Goal: Task Accomplishment & Management: Manage account settings

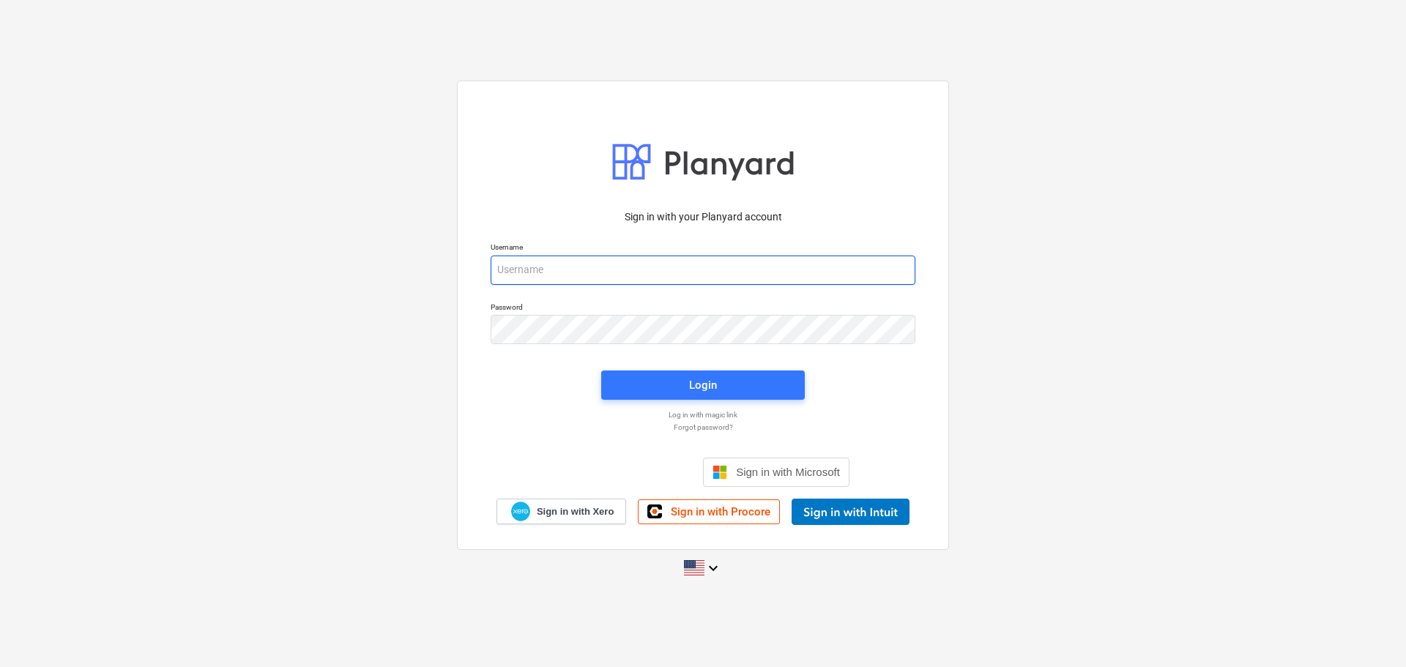
click at [568, 274] on input "email" at bounding box center [703, 270] width 425 height 29
click at [546, 272] on input "h" at bounding box center [703, 270] width 425 height 29
type input "[PERSON_NAME][EMAIL_ADDRESS][DOMAIN_NAME]"
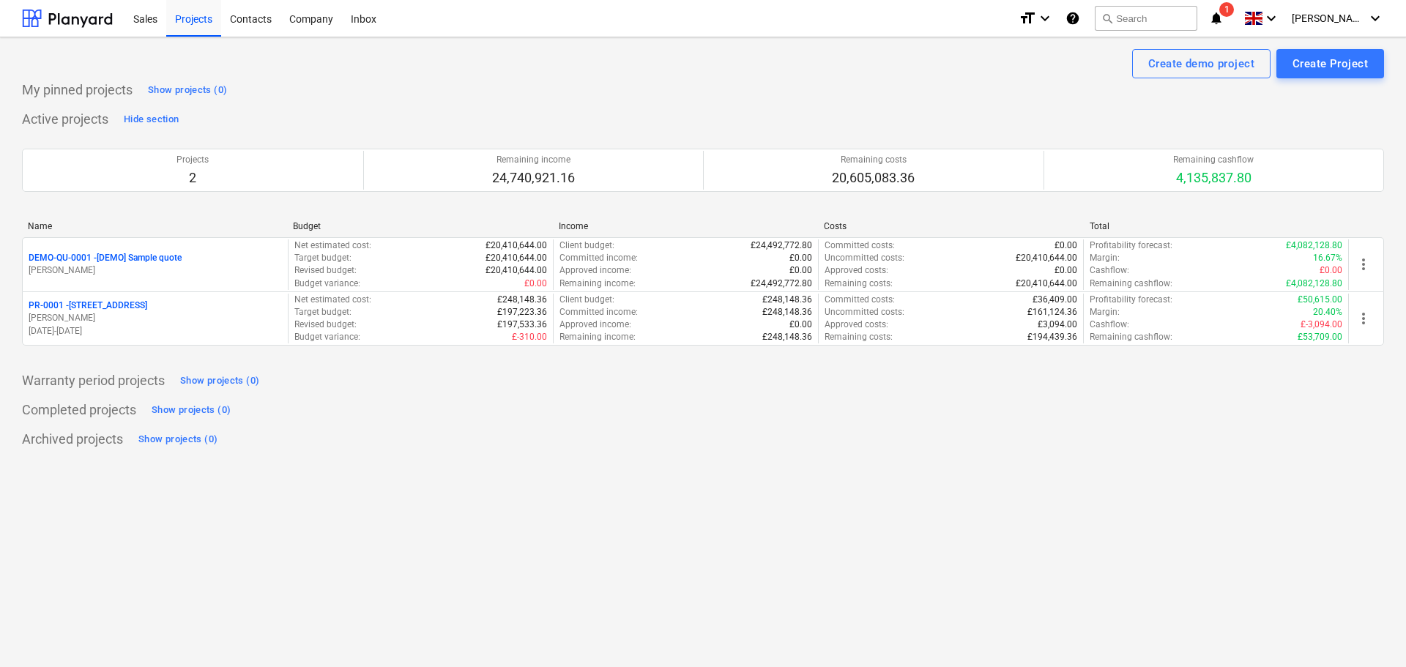
click at [94, 303] on p "PR-0001 - [STREET_ADDRESS]" at bounding box center [88, 306] width 119 height 12
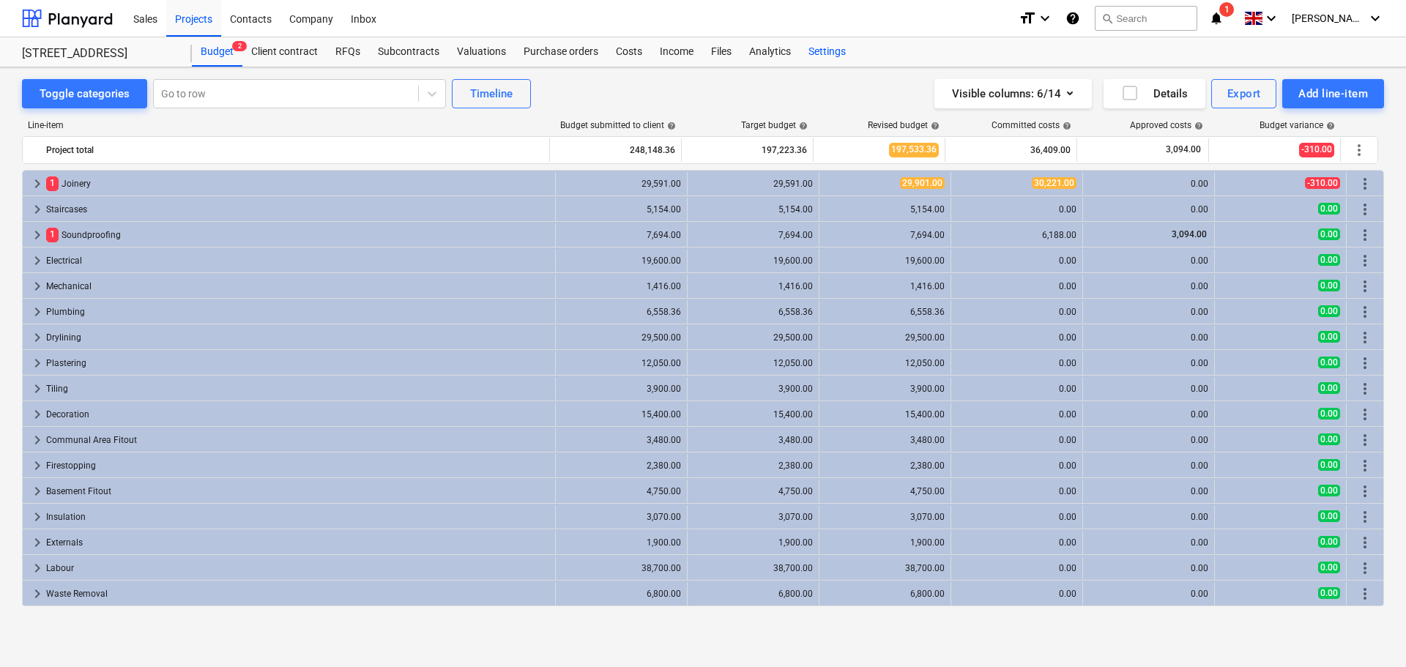
click at [819, 45] on div "Settings" at bounding box center [827, 51] width 55 height 29
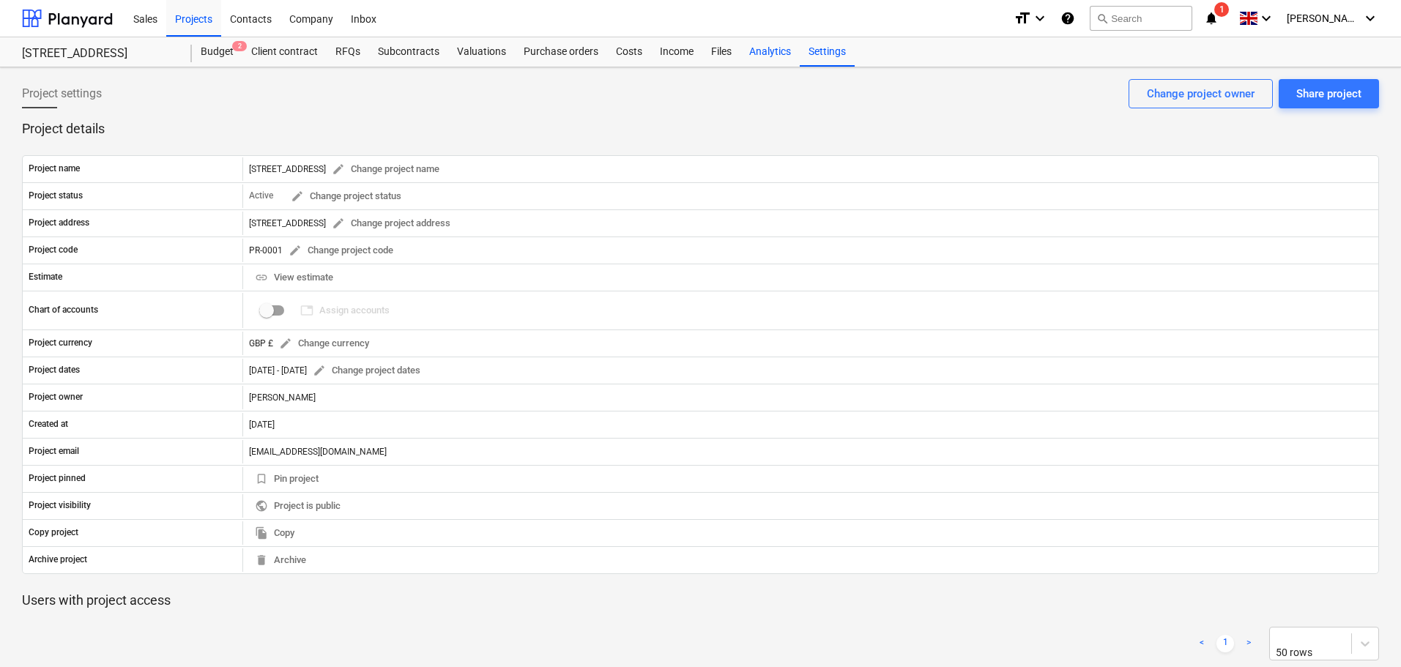
click at [759, 51] on div "Analytics" at bounding box center [770, 51] width 59 height 29
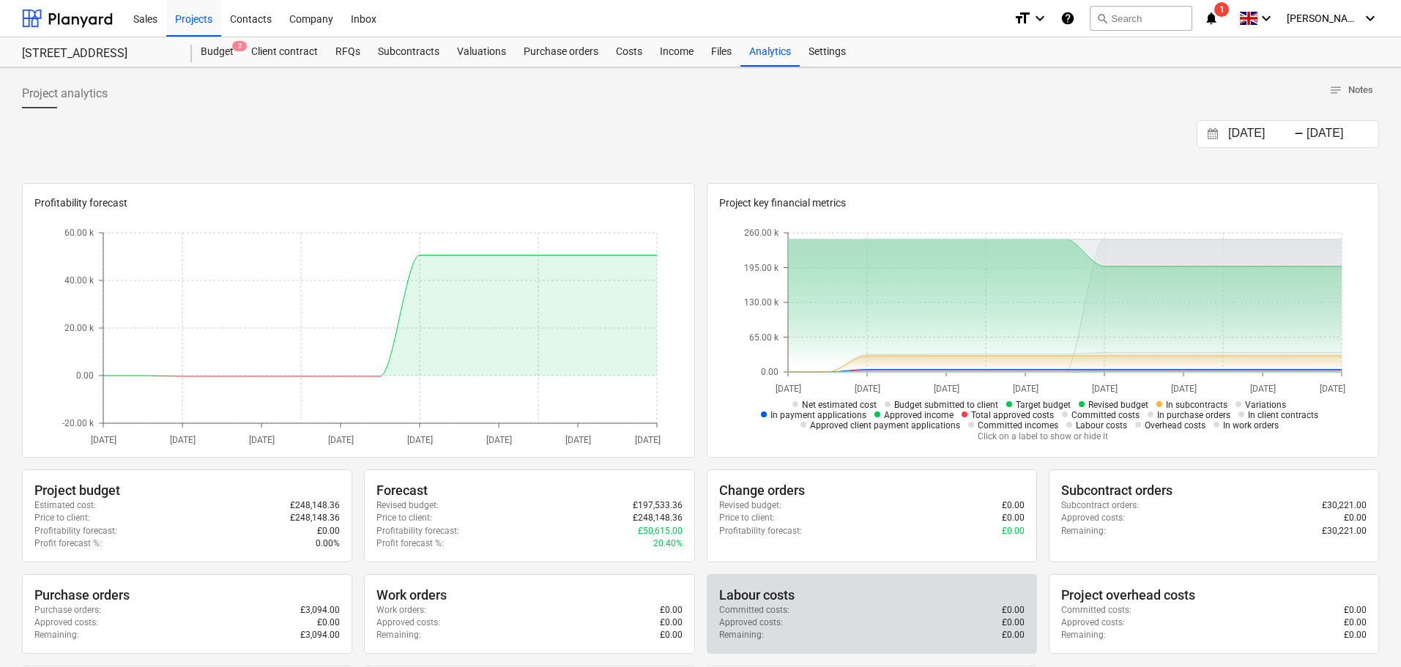
scroll to position [220, 0]
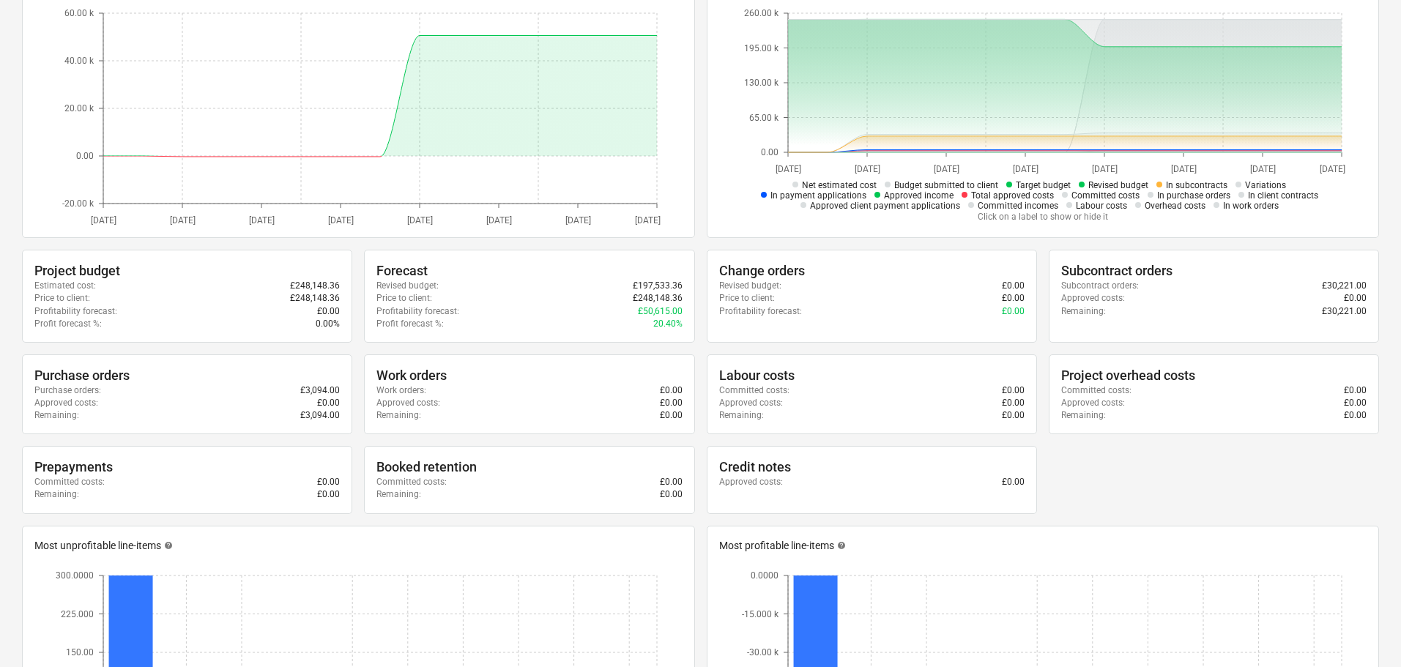
click at [1200, 470] on div "Project budget Estimated cost : £248,148.36 Price to client : £248,148.36 Profi…" at bounding box center [700, 382] width 1357 height 264
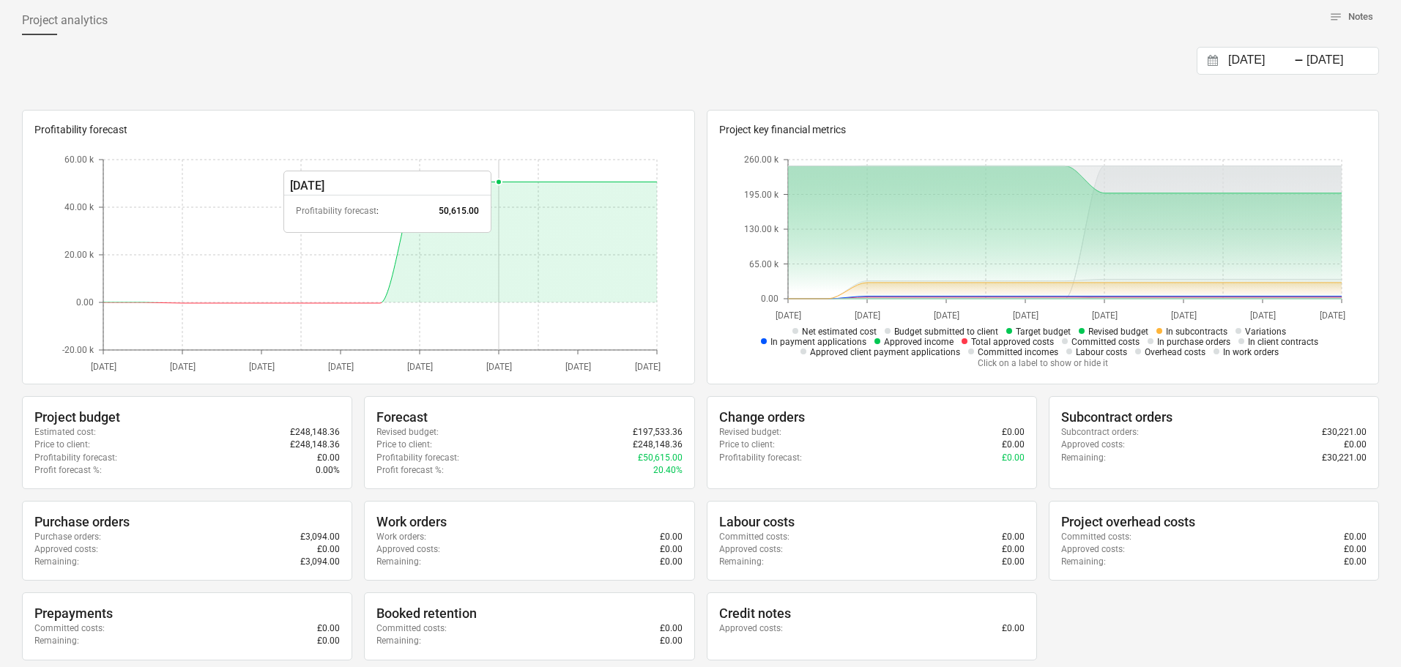
scroll to position [0, 0]
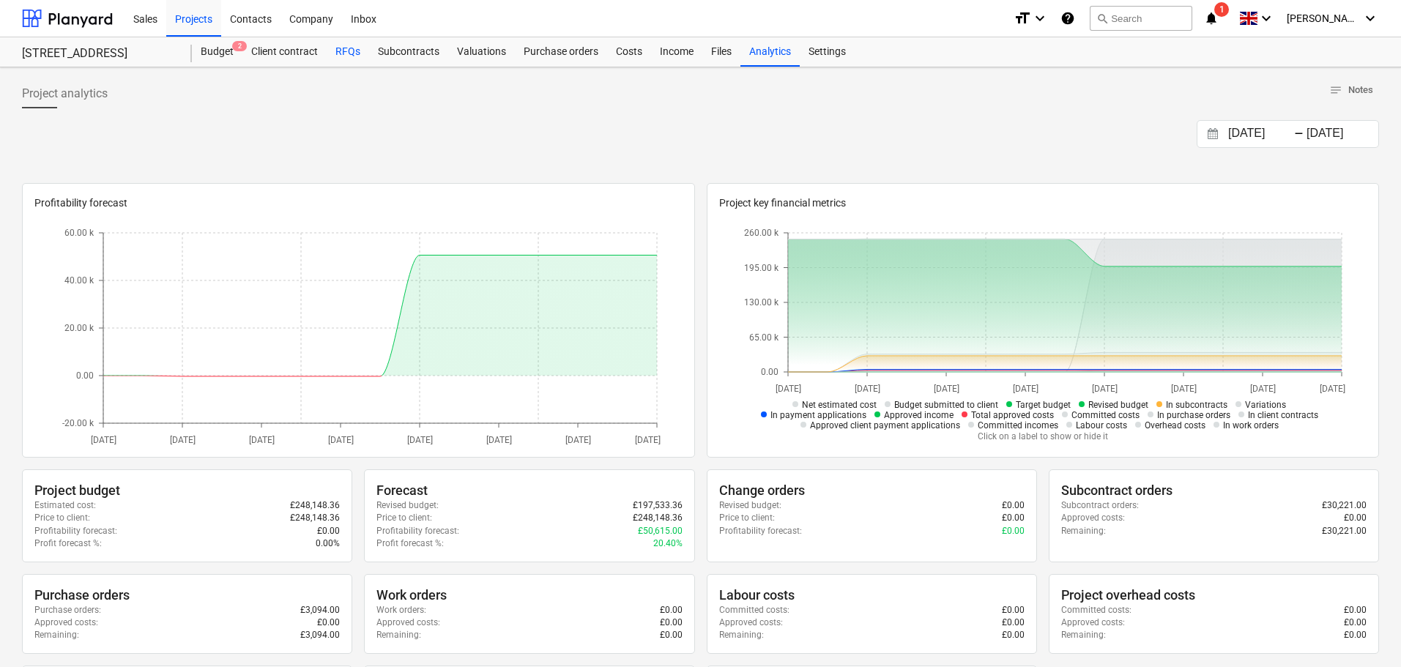
click at [352, 49] on div "RFQs" at bounding box center [348, 51] width 42 height 29
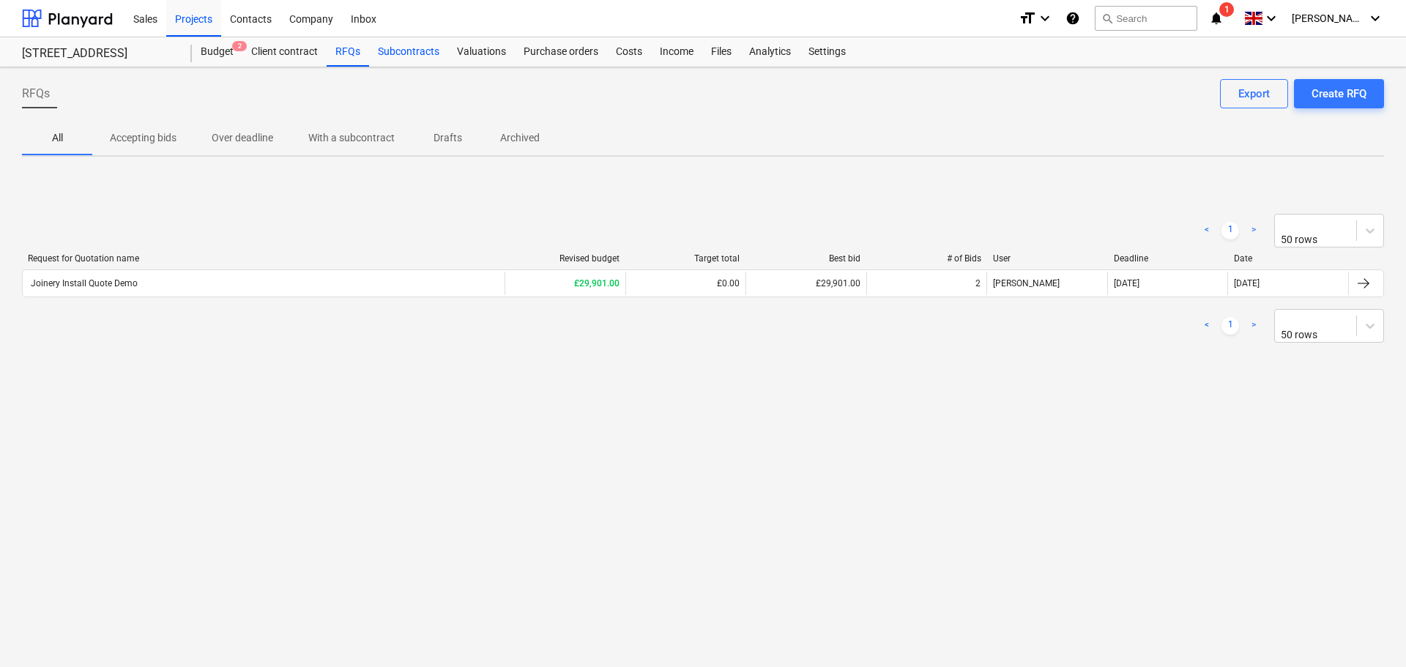
click at [400, 53] on div "Subcontracts" at bounding box center [408, 51] width 79 height 29
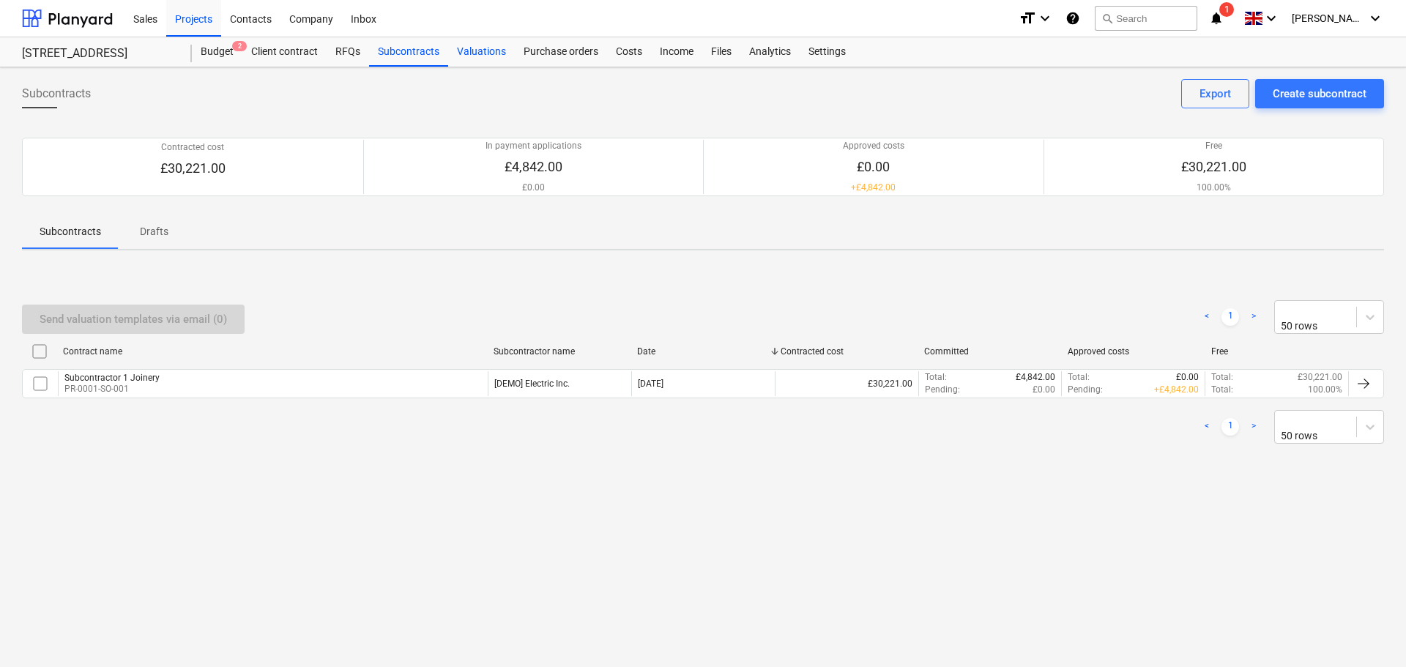
click at [481, 66] on div "Valuations" at bounding box center [481, 51] width 67 height 29
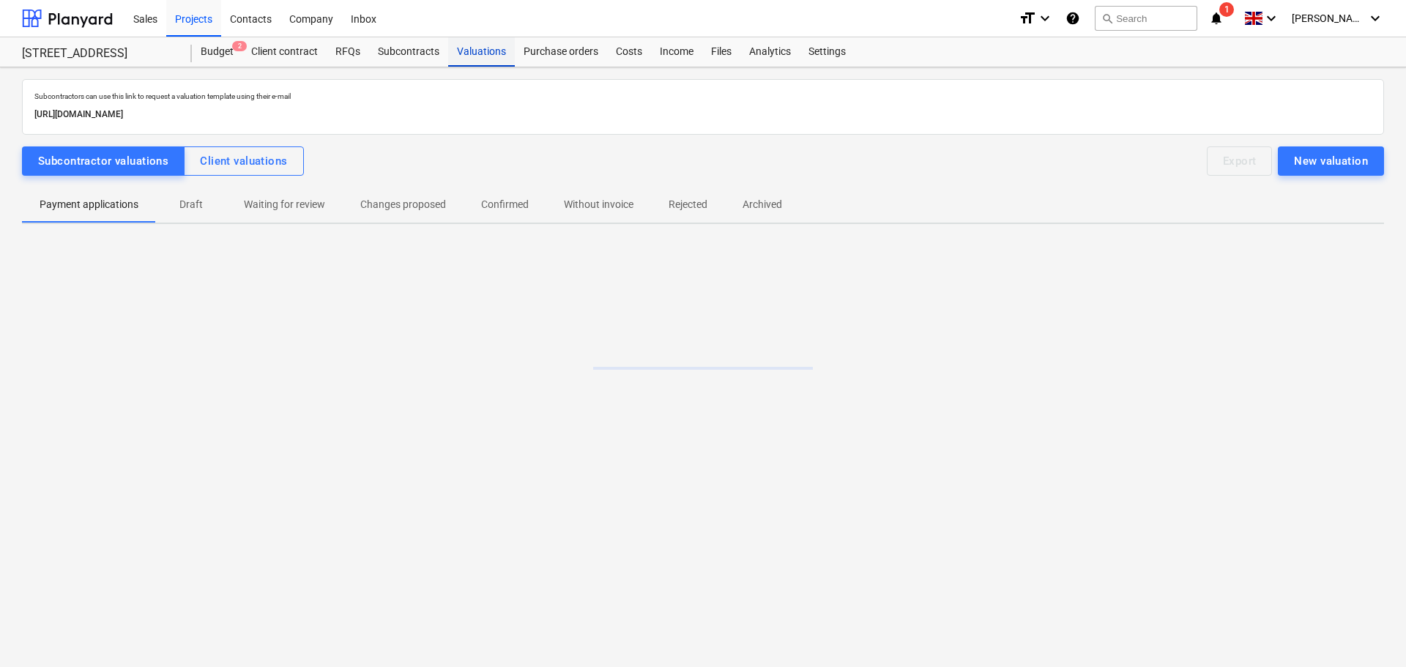
click at [480, 49] on div "Valuations" at bounding box center [481, 51] width 67 height 29
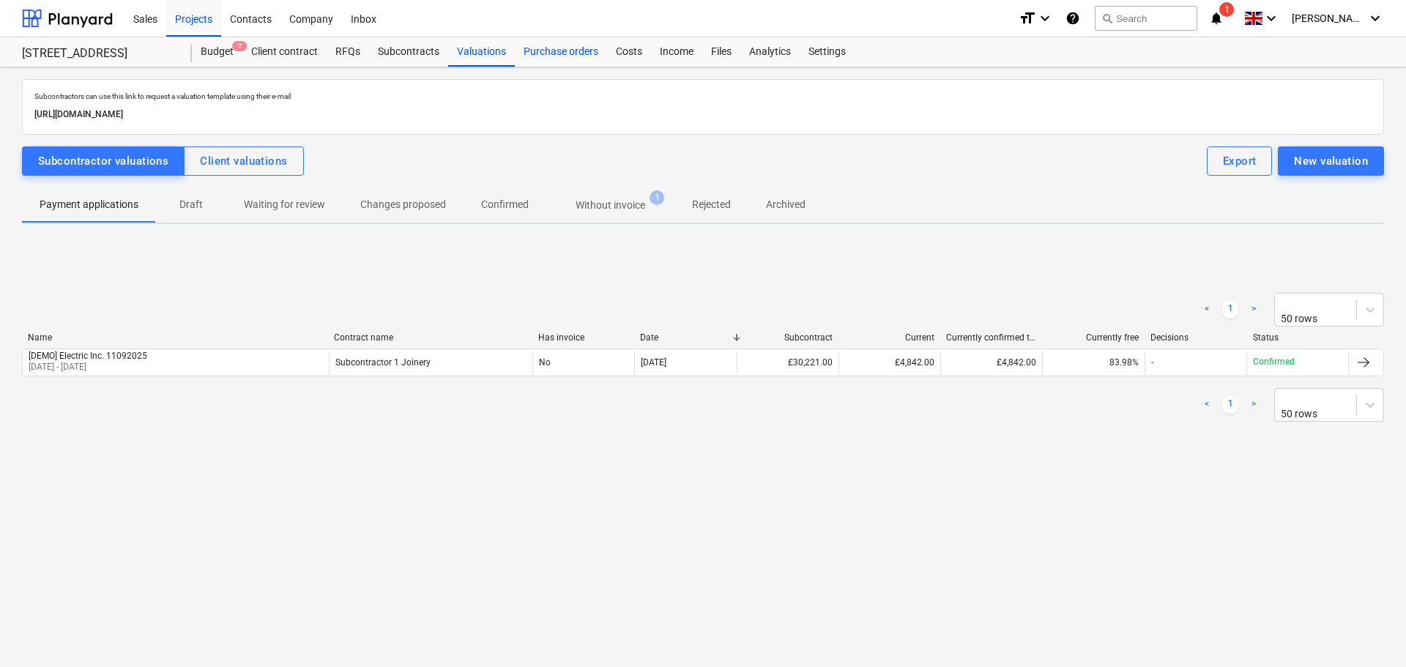
click at [567, 45] on div "Purchase orders" at bounding box center [561, 51] width 92 height 29
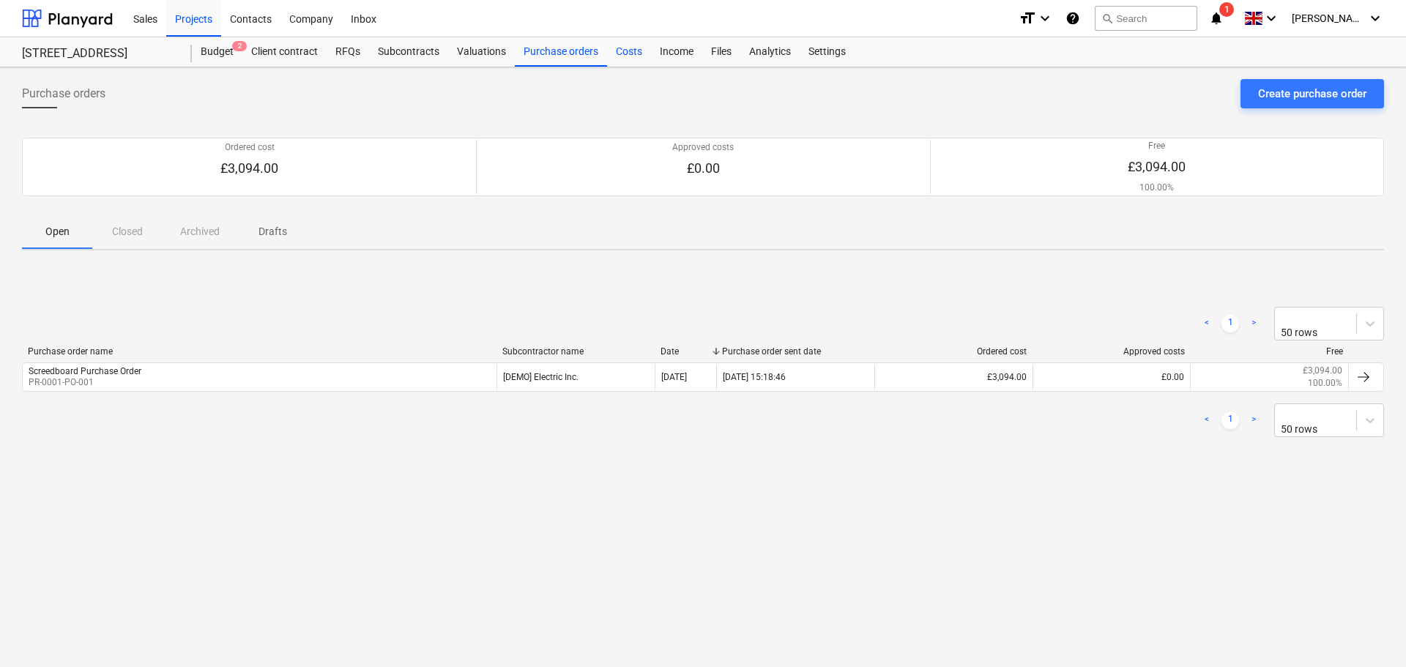
click at [612, 47] on div "Costs" at bounding box center [629, 51] width 44 height 29
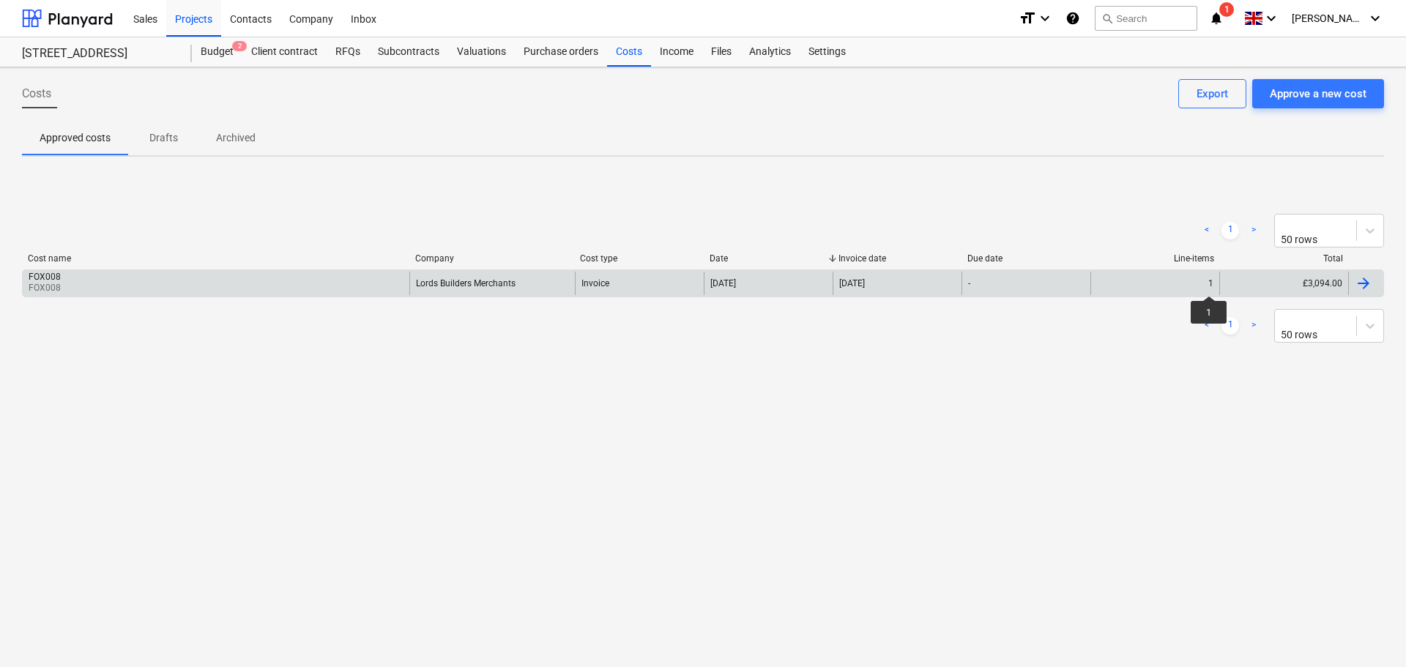
click at [1209, 283] on div "1" at bounding box center [1211, 283] width 5 height 10
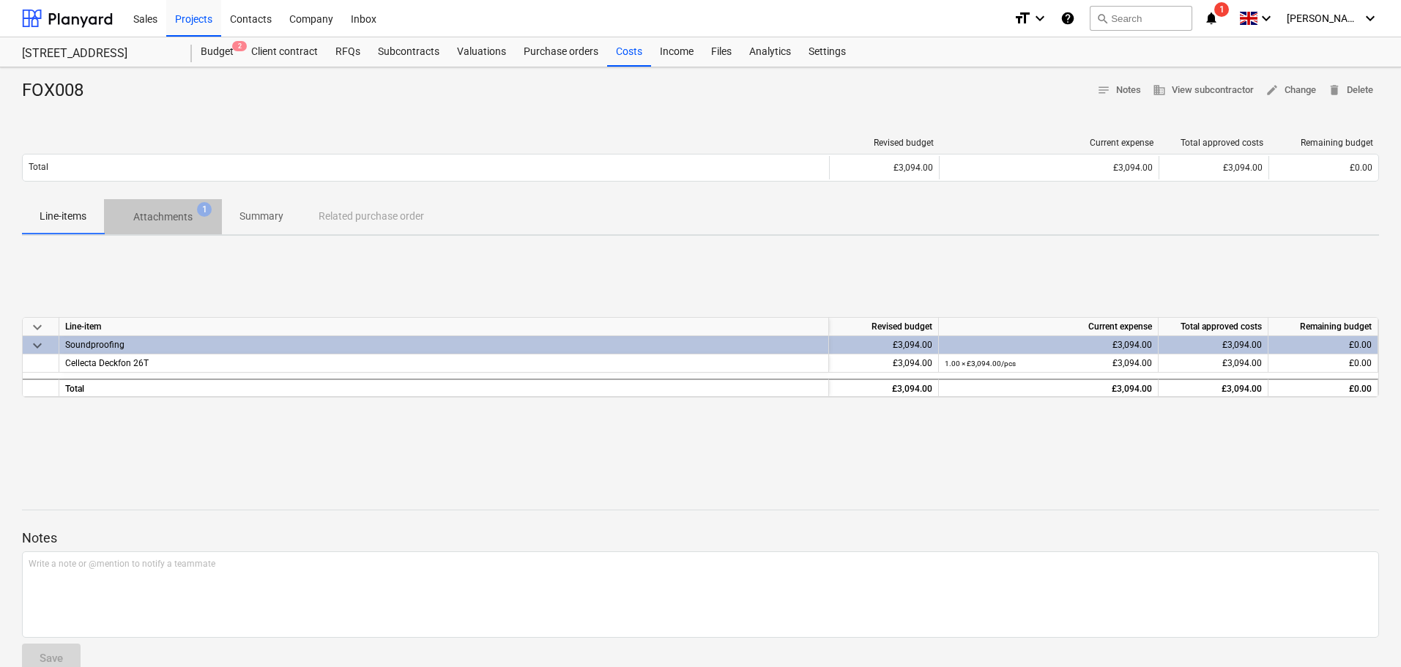
click at [176, 218] on p "Attachments" at bounding box center [162, 216] width 59 height 15
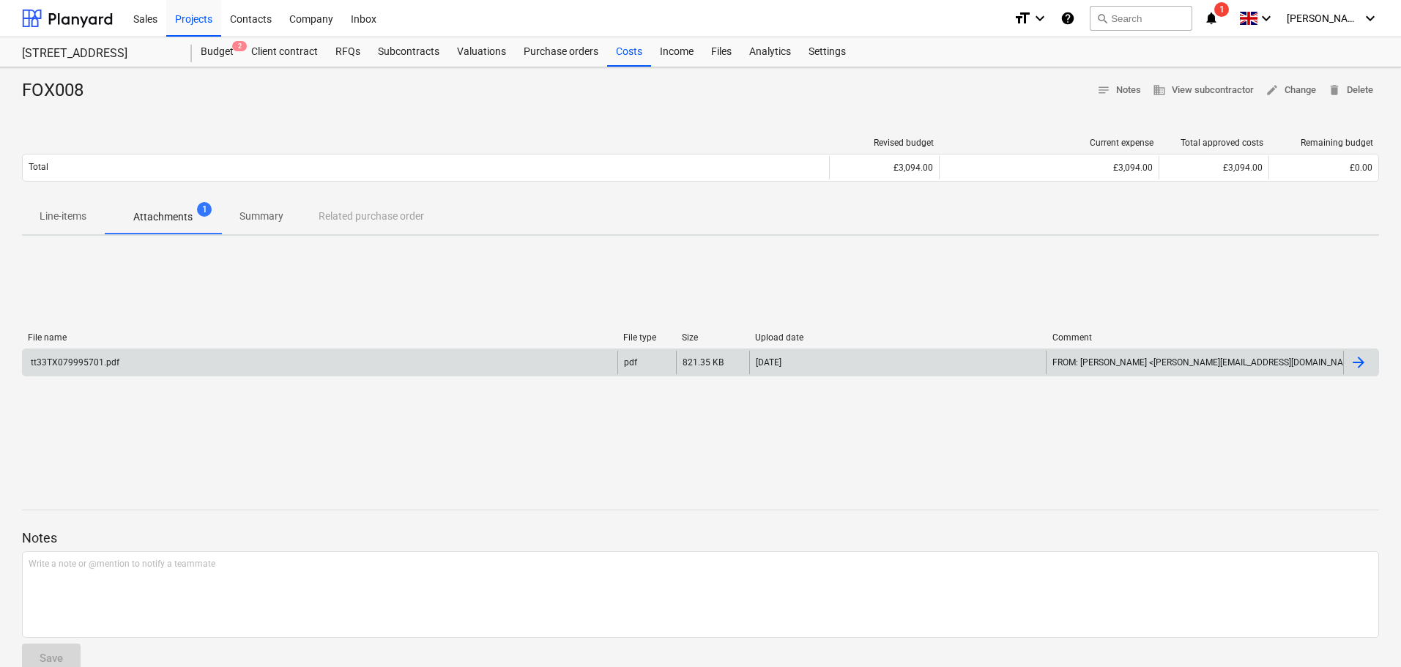
scroll to position [29, 0]
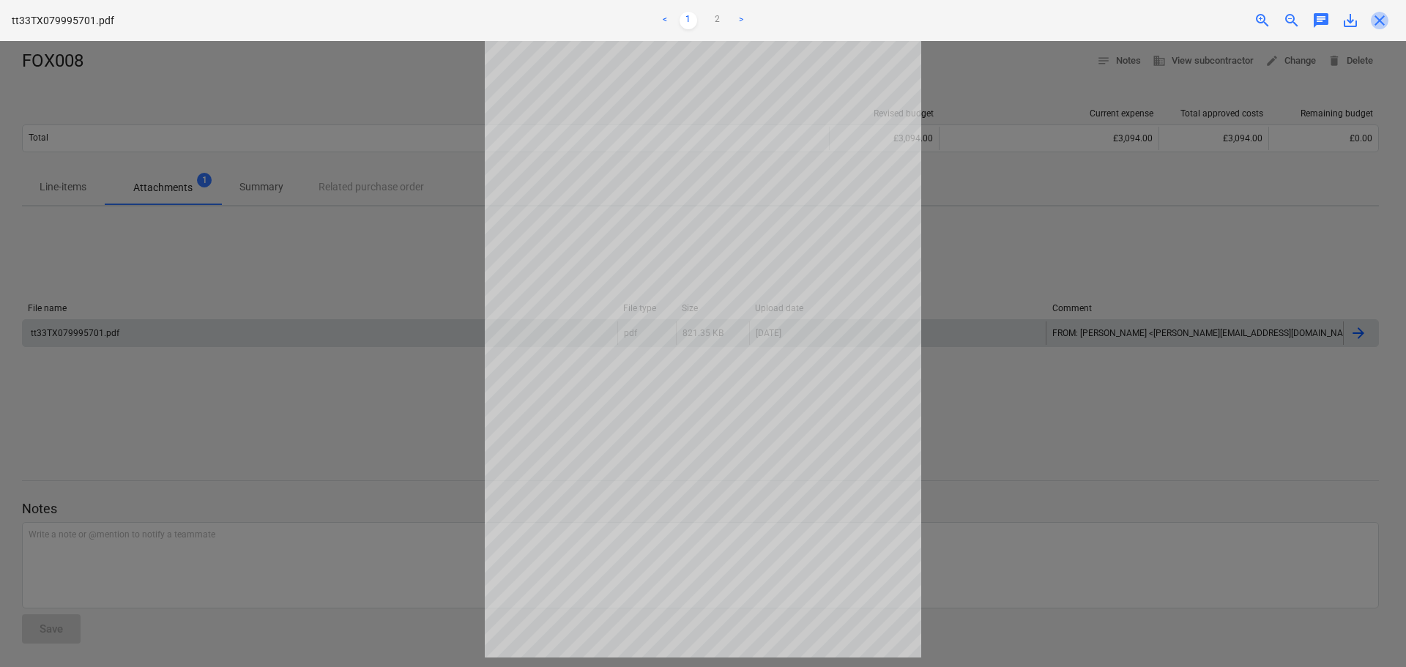
click at [1376, 24] on span "close" at bounding box center [1380, 21] width 18 height 18
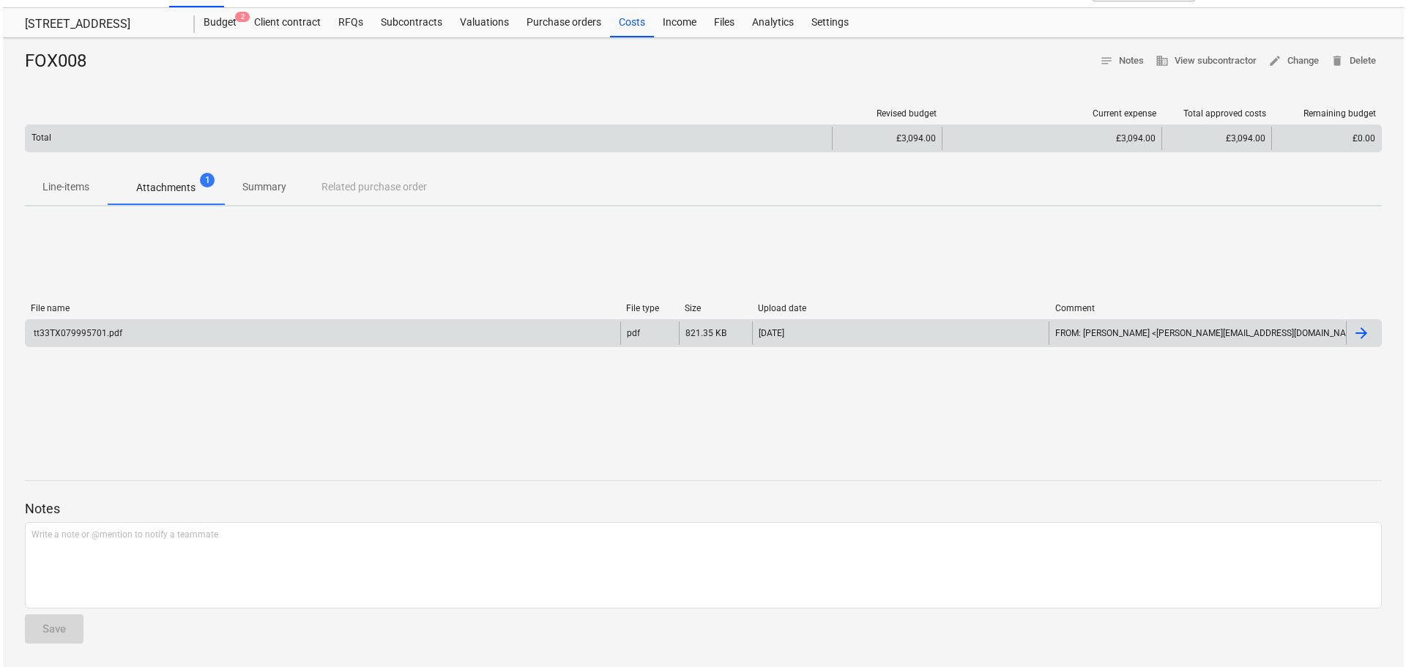
scroll to position [0, 0]
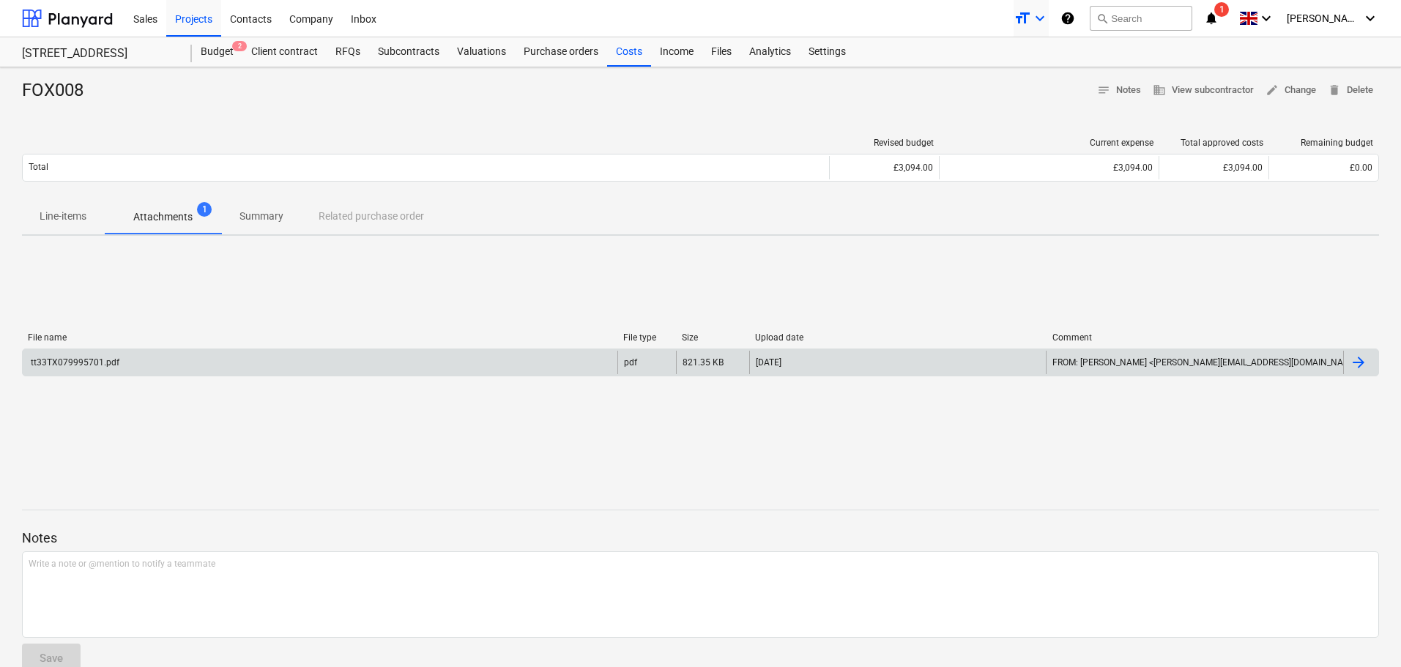
click at [1031, 19] on icon "format_size" at bounding box center [1023, 19] width 18 height 18
click at [1058, 19] on div at bounding box center [700, 333] width 1401 height 667
click at [1337, 12] on span "[PERSON_NAME]" at bounding box center [1323, 18] width 73 height 12
click at [1333, 81] on div "Settings" at bounding box center [1356, 87] width 46 height 12
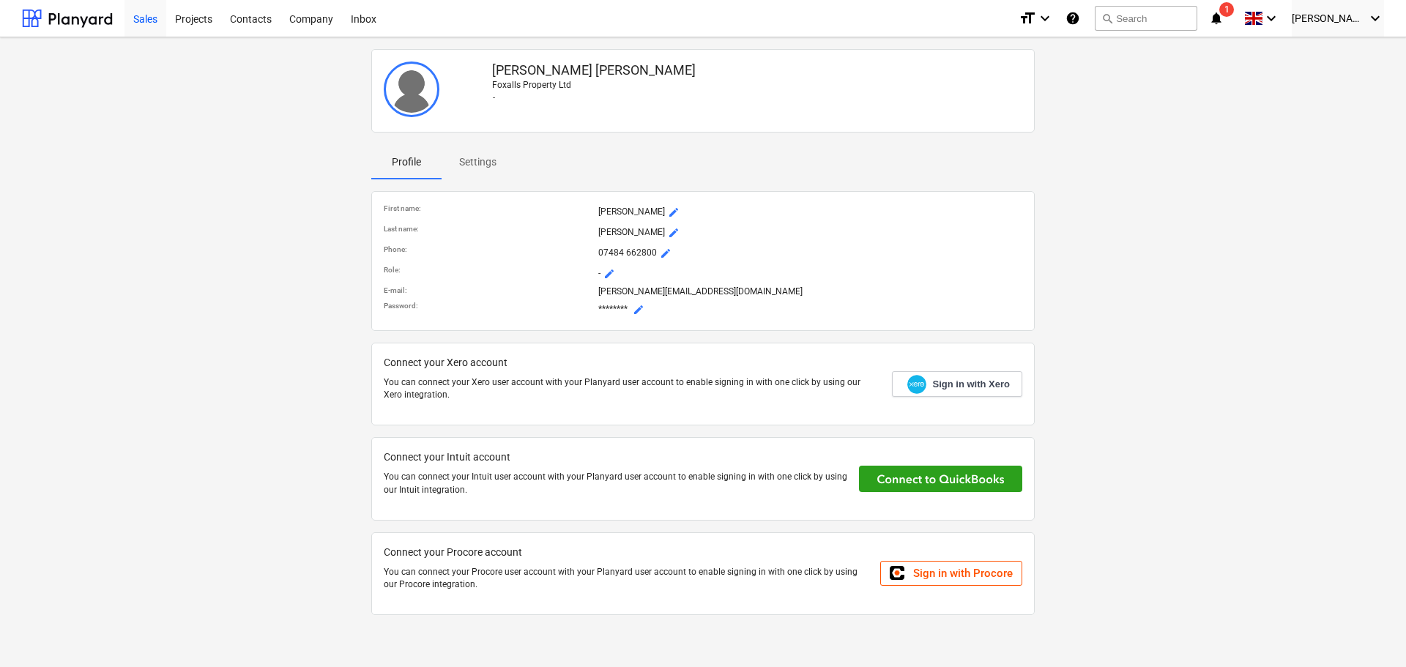
click at [150, 21] on div "Sales" at bounding box center [146, 17] width 42 height 37
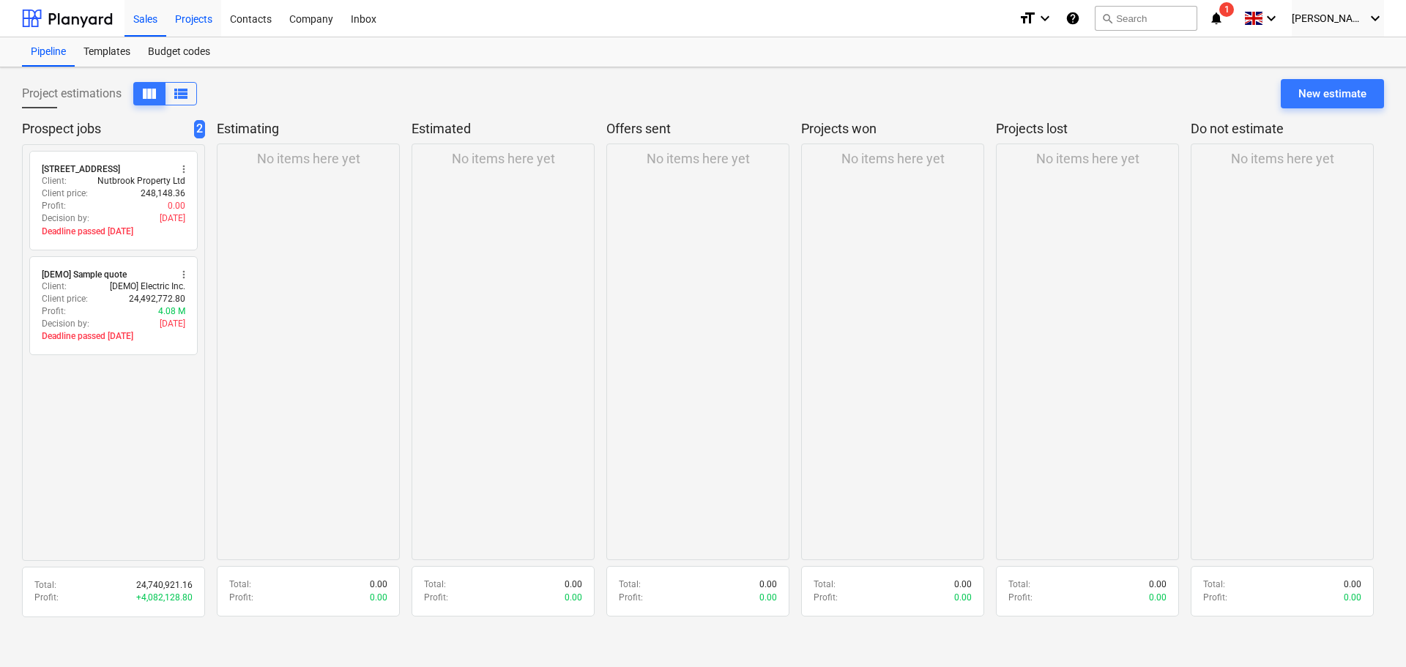
click at [199, 18] on div "Projects" at bounding box center [193, 17] width 55 height 37
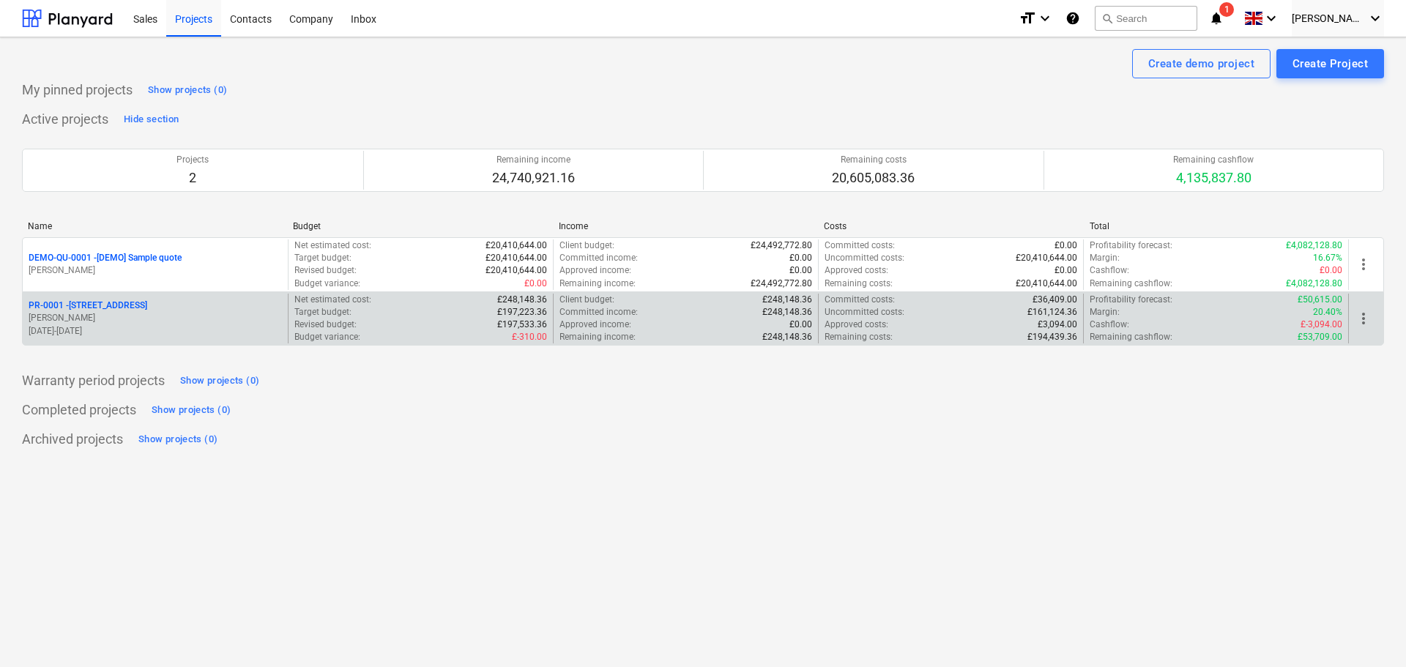
click at [73, 310] on p "PR-0001 - [STREET_ADDRESS]" at bounding box center [88, 306] width 119 height 12
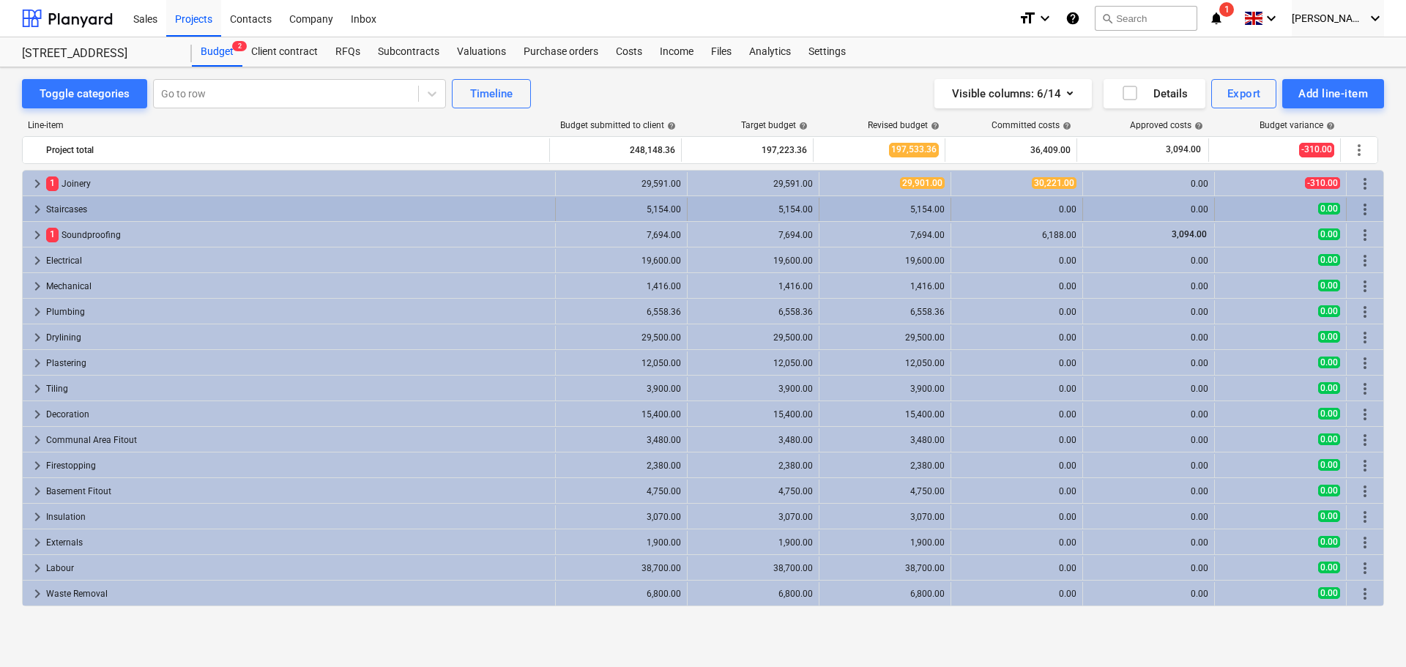
click at [37, 209] on span "keyboard_arrow_right" at bounding box center [38, 210] width 18 height 18
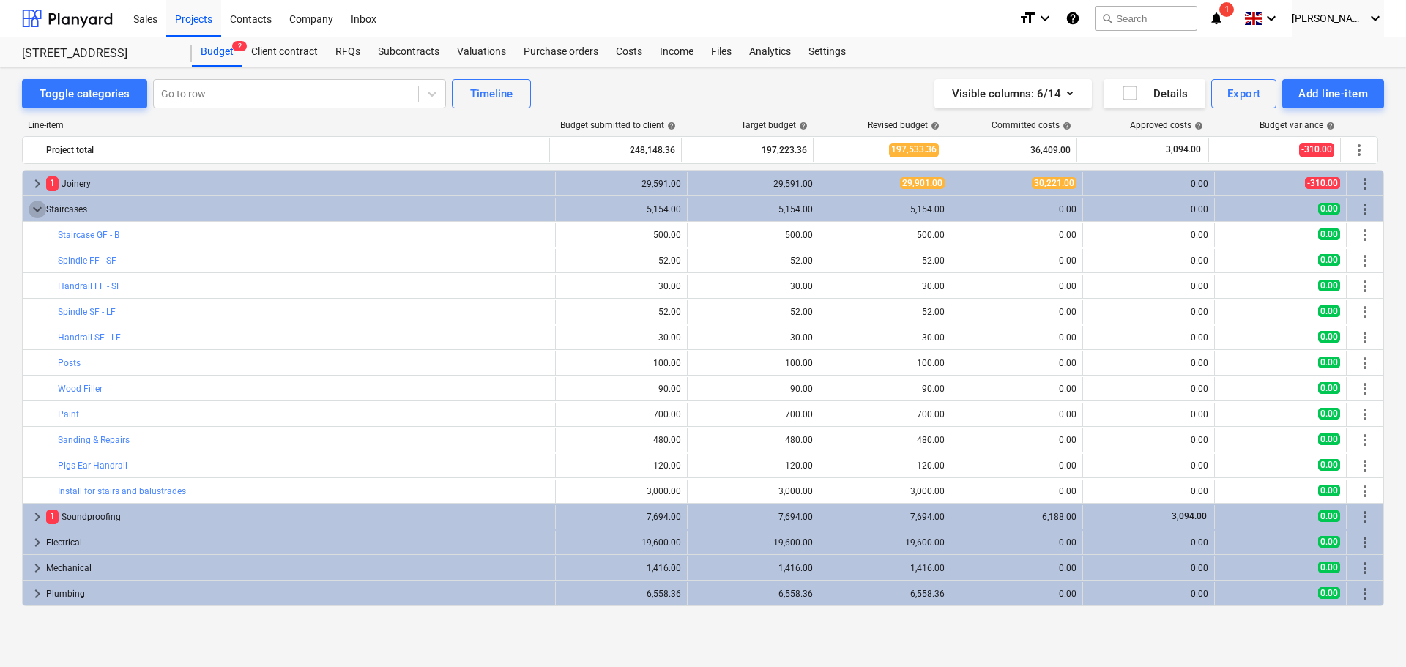
click at [37, 209] on span "keyboard_arrow_down" at bounding box center [38, 210] width 18 height 18
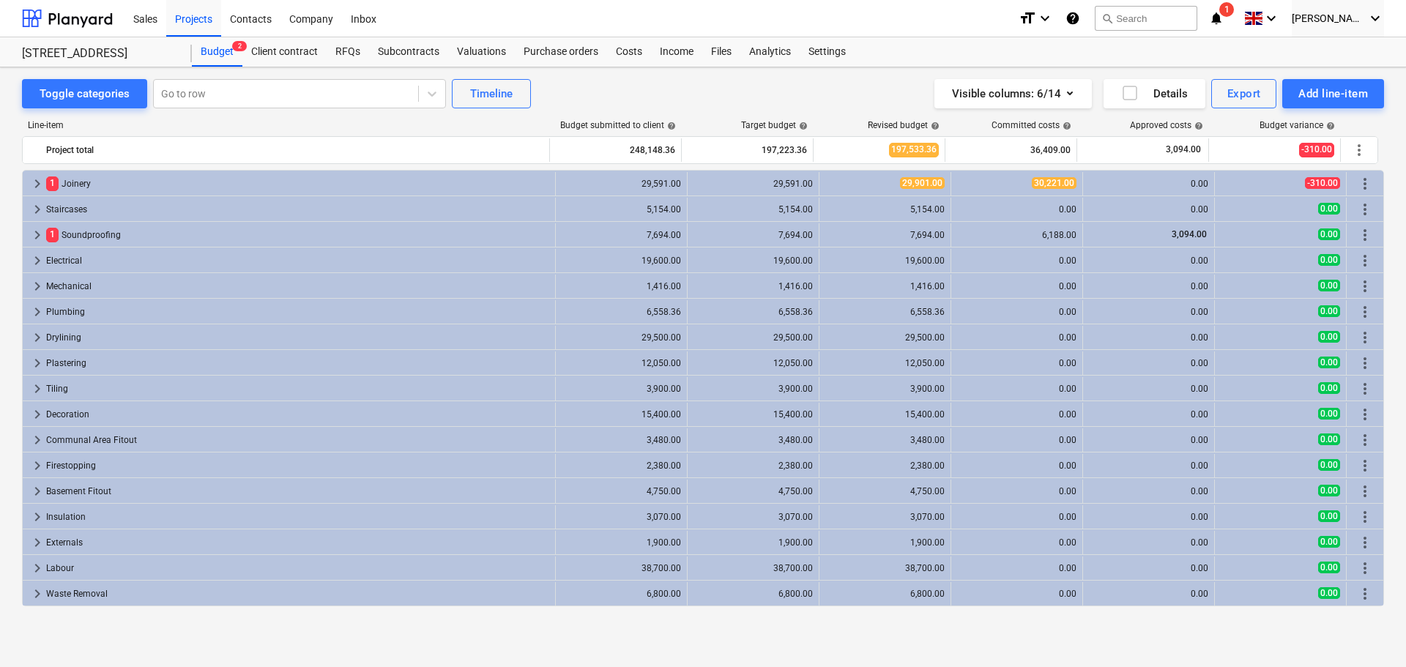
click at [37, 209] on span "keyboard_arrow_right" at bounding box center [38, 210] width 18 height 18
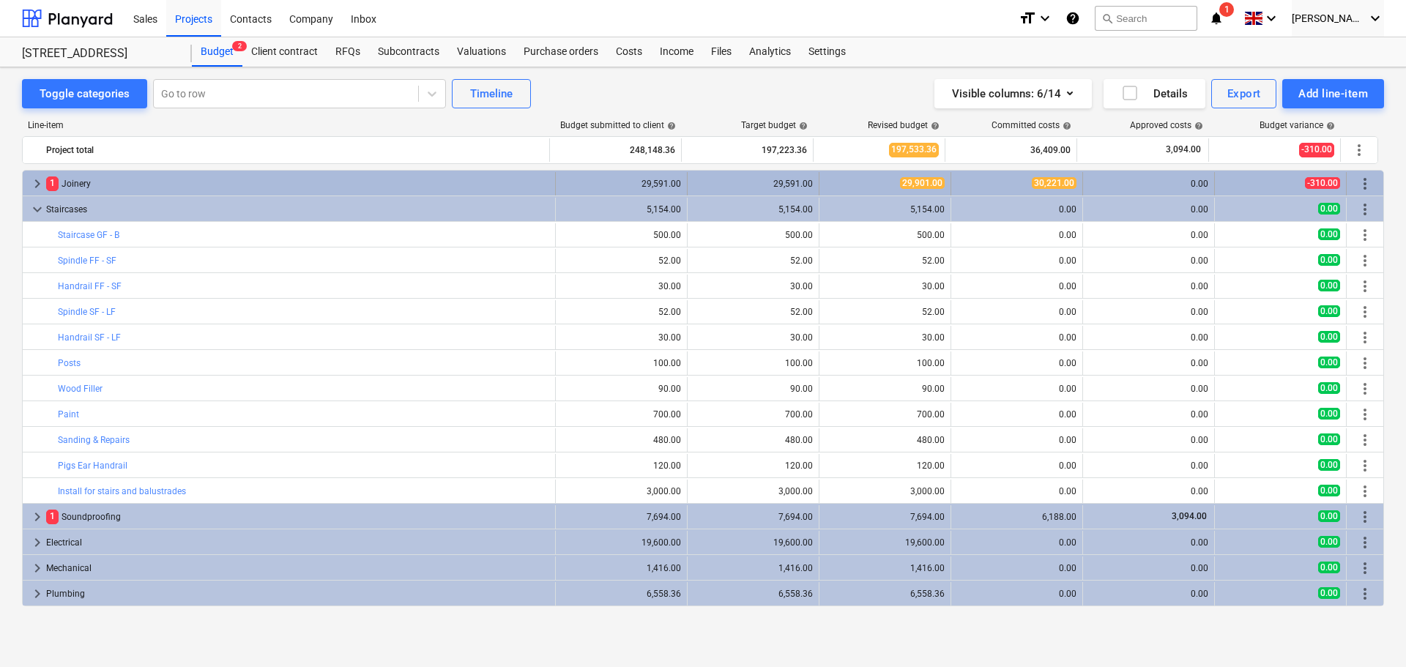
click at [37, 182] on span "keyboard_arrow_right" at bounding box center [38, 184] width 18 height 18
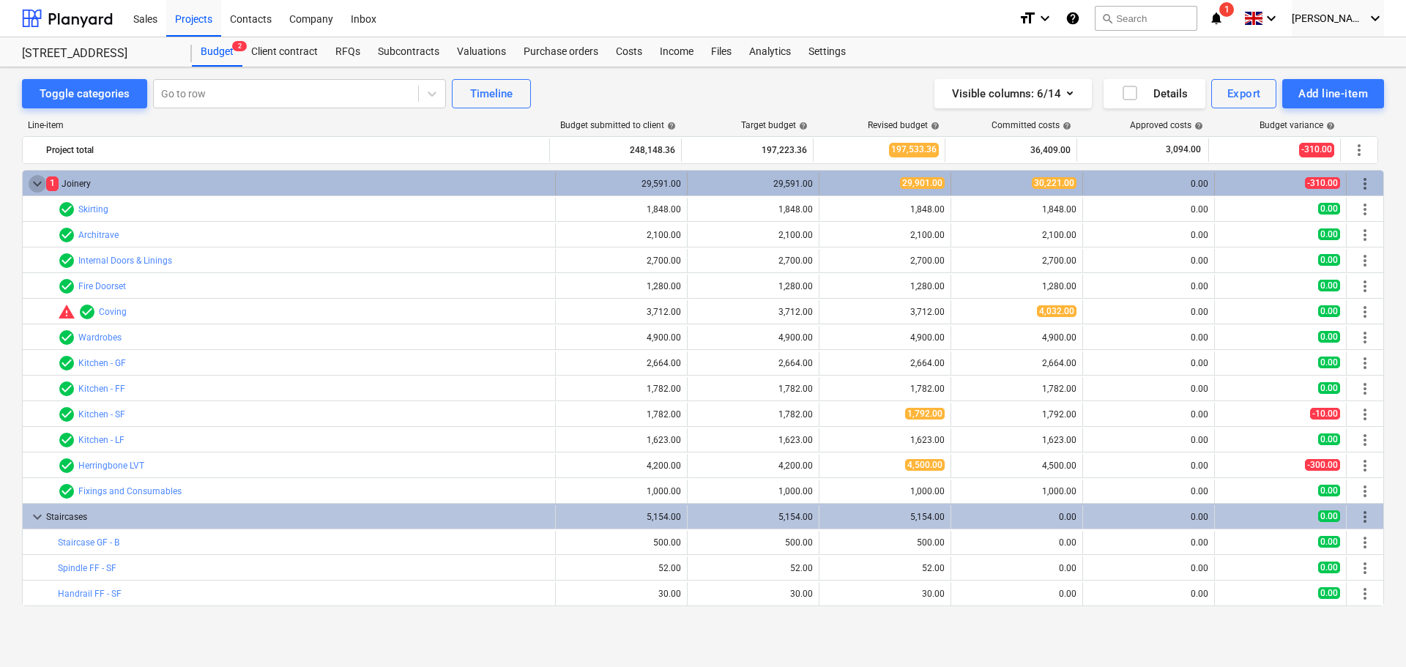
click at [37, 180] on span "keyboard_arrow_down" at bounding box center [38, 184] width 18 height 18
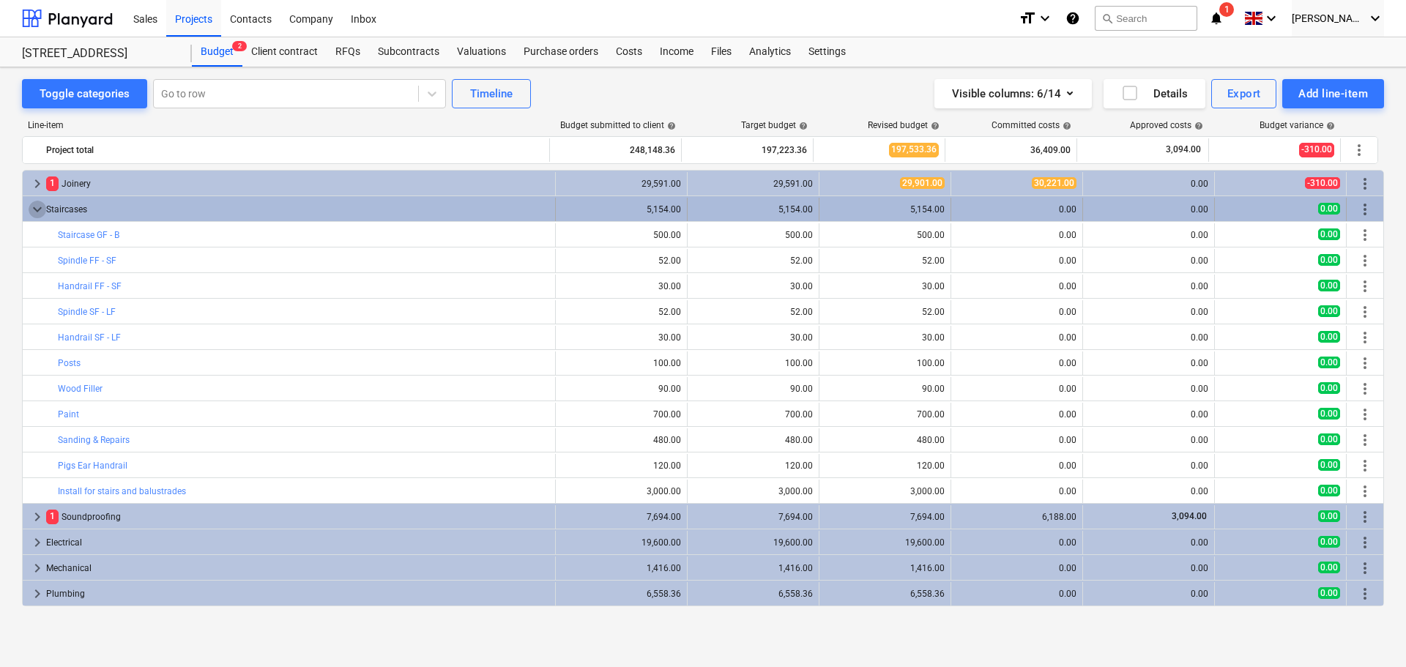
click at [37, 212] on span "keyboard_arrow_down" at bounding box center [38, 210] width 18 height 18
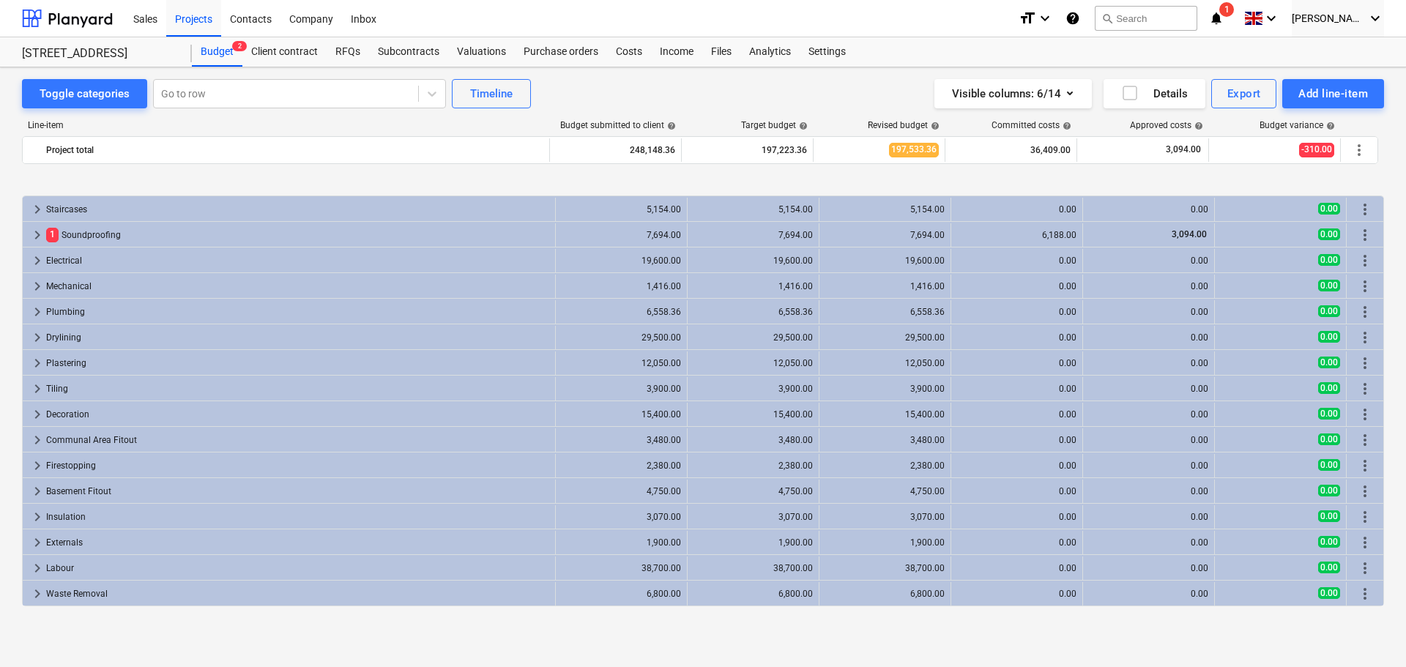
scroll to position [76, 0]
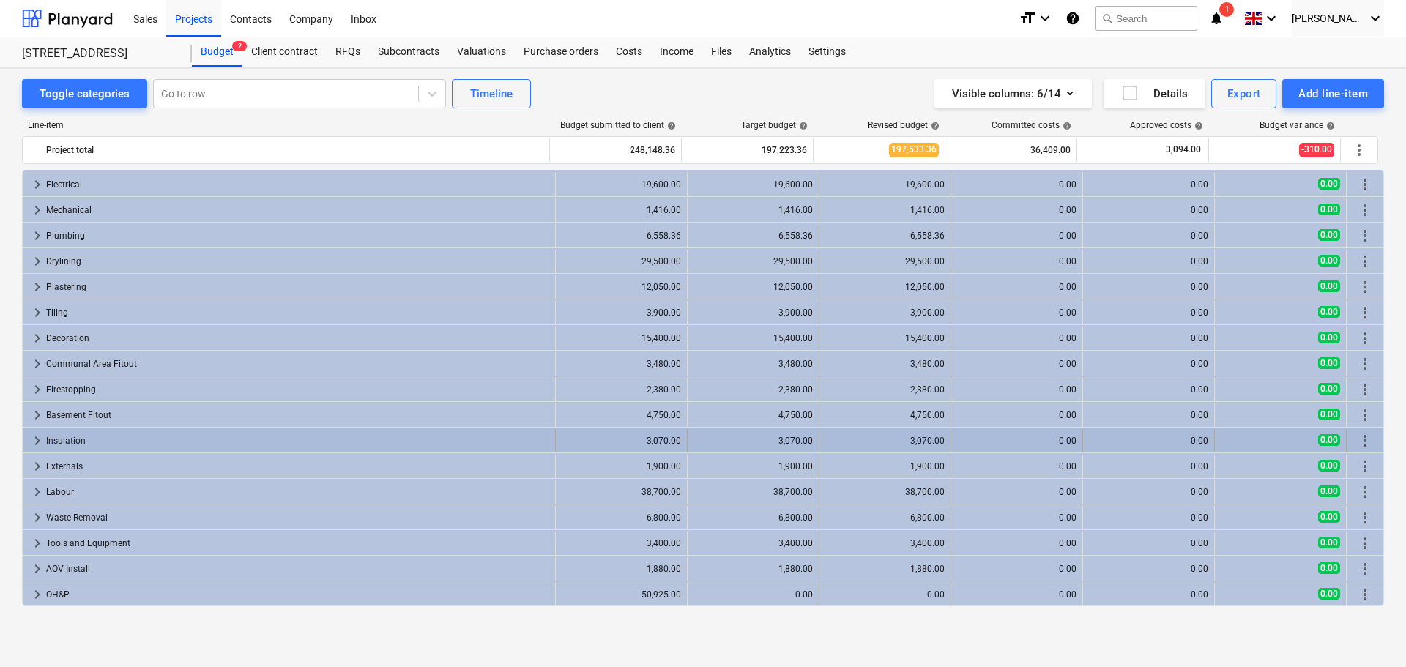
click at [38, 444] on span "keyboard_arrow_right" at bounding box center [38, 441] width 18 height 18
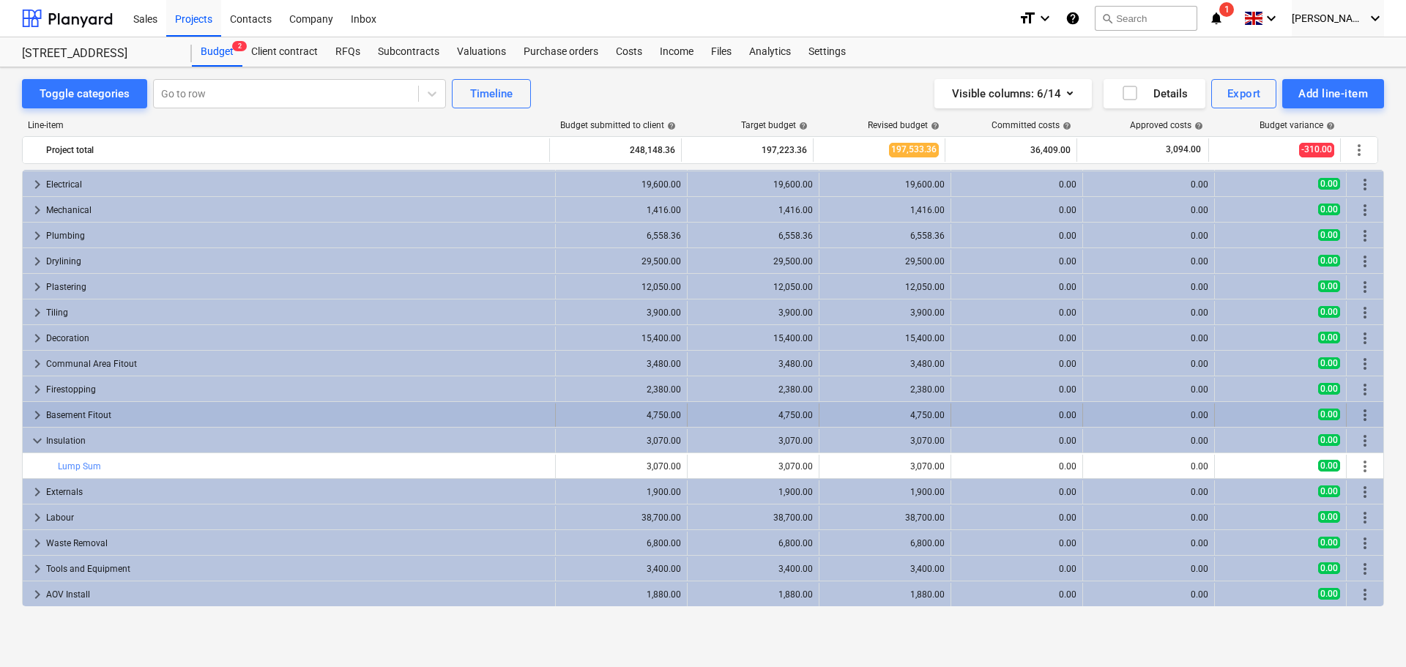
click at [41, 416] on span "keyboard_arrow_right" at bounding box center [38, 416] width 18 height 18
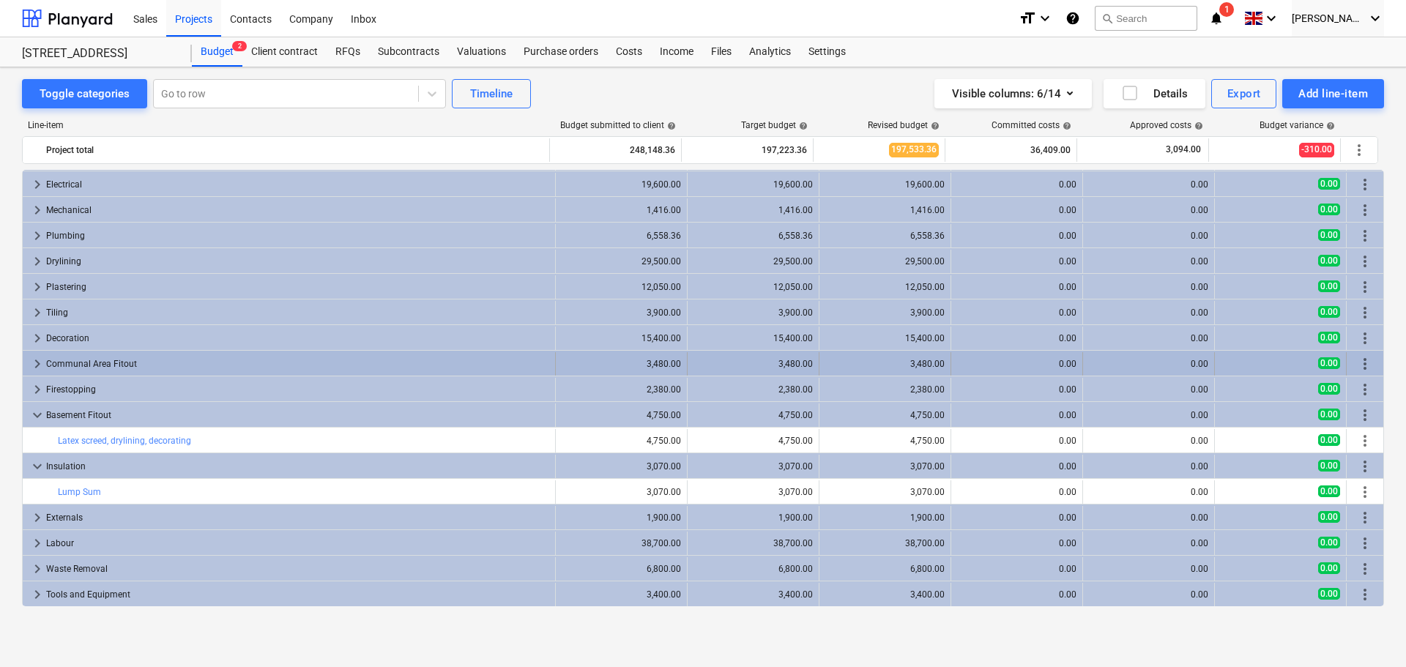
click at [40, 365] on span "keyboard_arrow_right" at bounding box center [38, 364] width 18 height 18
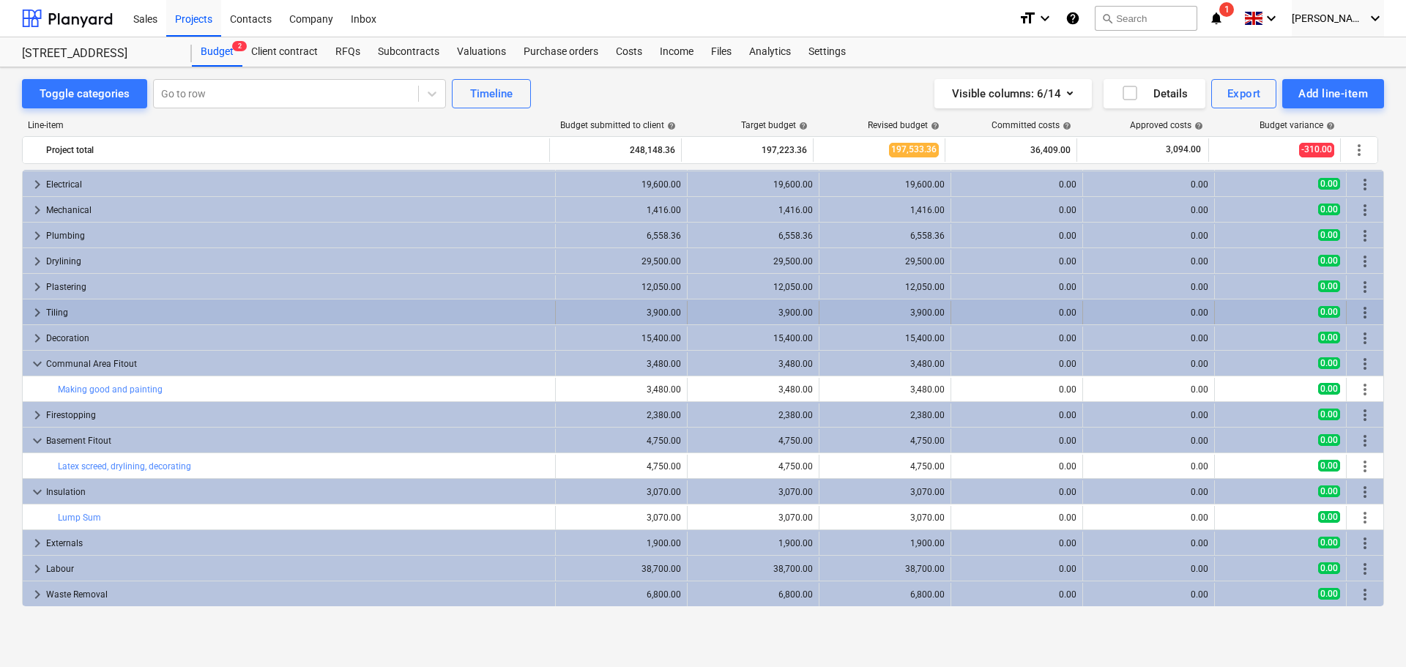
click at [38, 313] on span "keyboard_arrow_right" at bounding box center [38, 313] width 18 height 18
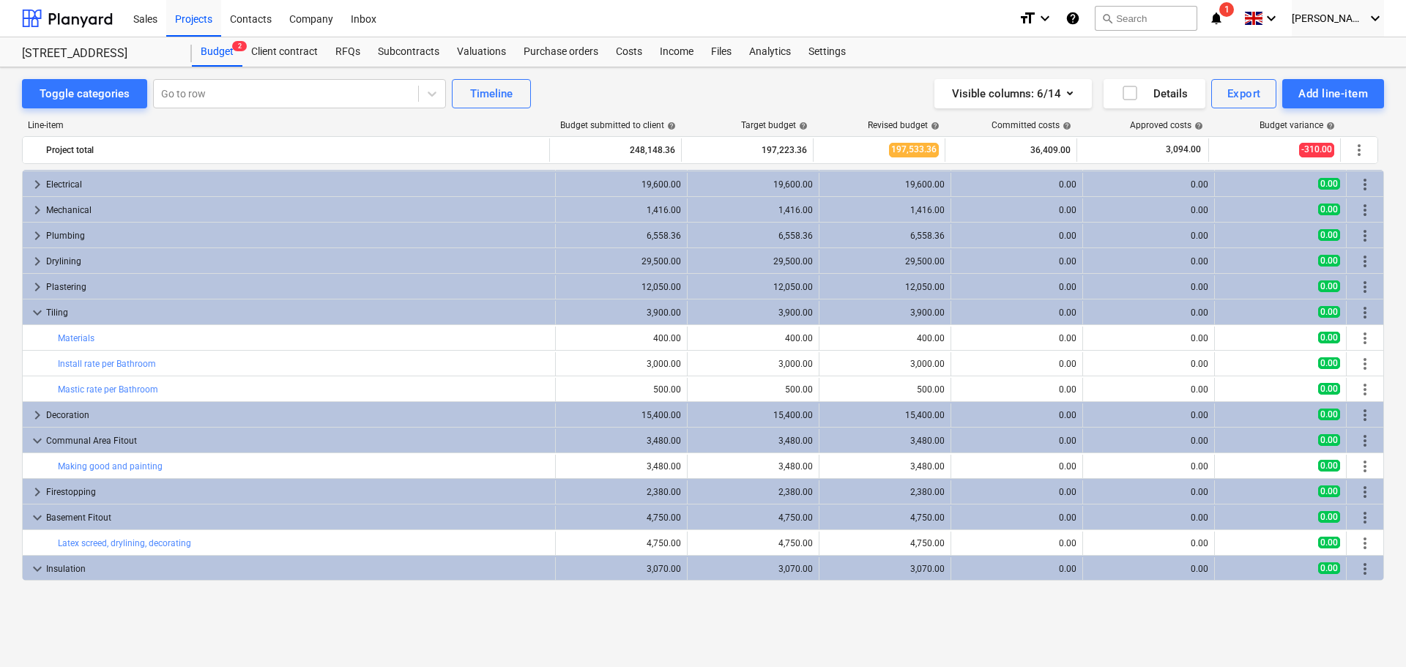
scroll to position [0, 0]
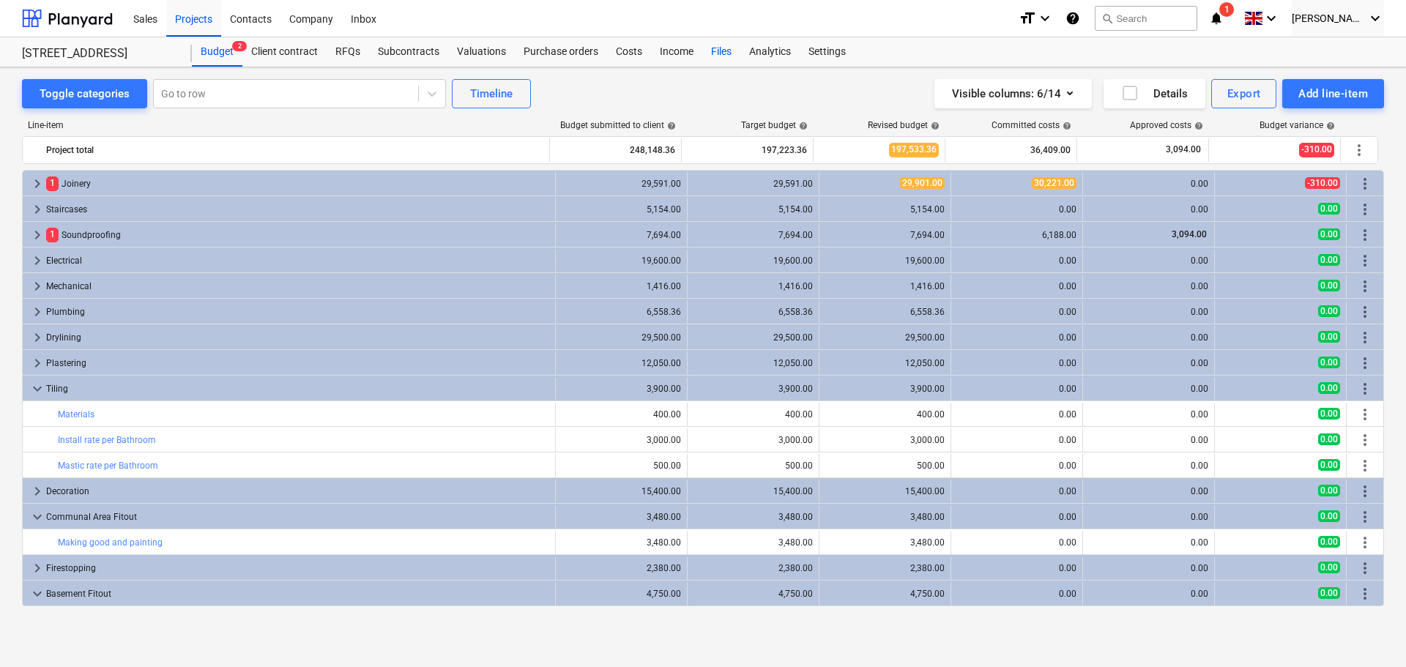
click at [717, 49] on div "Files" at bounding box center [721, 51] width 38 height 29
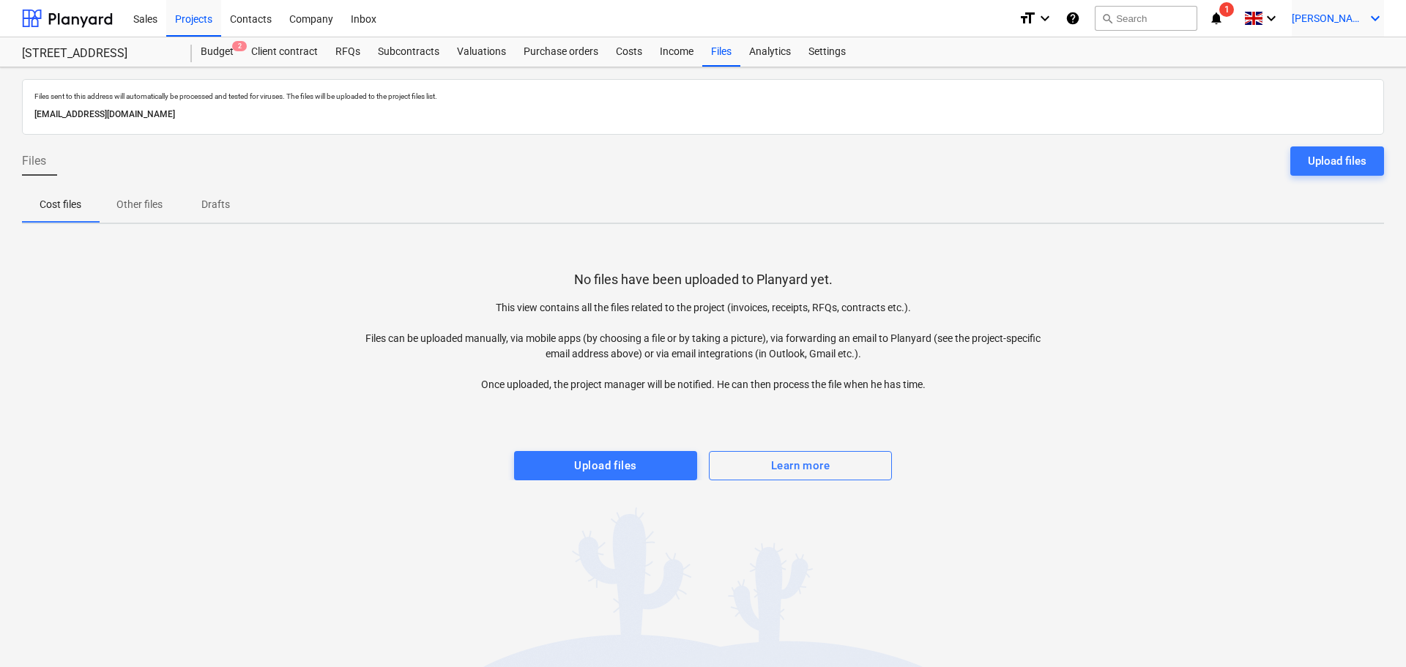
click at [1348, 23] on span "[PERSON_NAME]" at bounding box center [1328, 18] width 73 height 12
click at [1338, 81] on div "Settings" at bounding box center [1361, 87] width 46 height 12
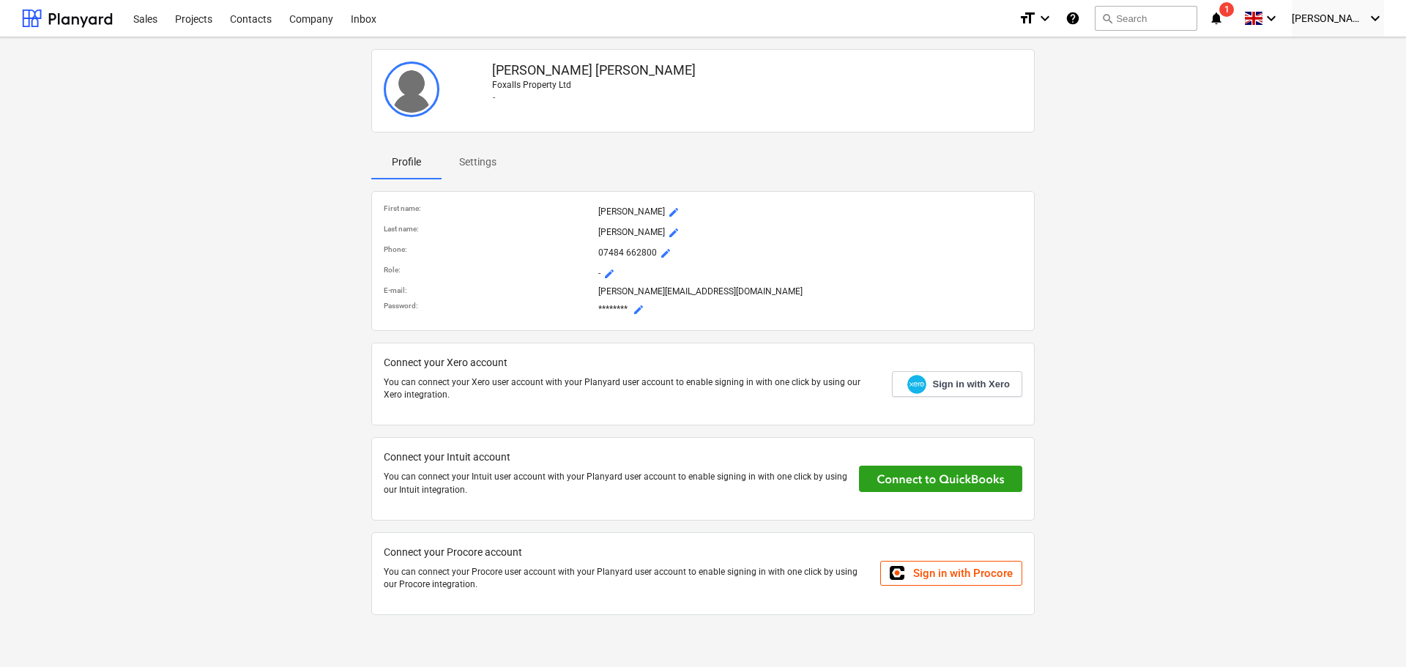
click at [812, 385] on p "You can connect your Xero user account with your Planyard user account to enabl…" at bounding box center [632, 388] width 497 height 25
drag, startPoint x: 967, startPoint y: 390, endPoint x: 1130, endPoint y: 431, distance: 168.4
click at [967, 389] on span "Sign in with Xero" at bounding box center [971, 384] width 77 height 13
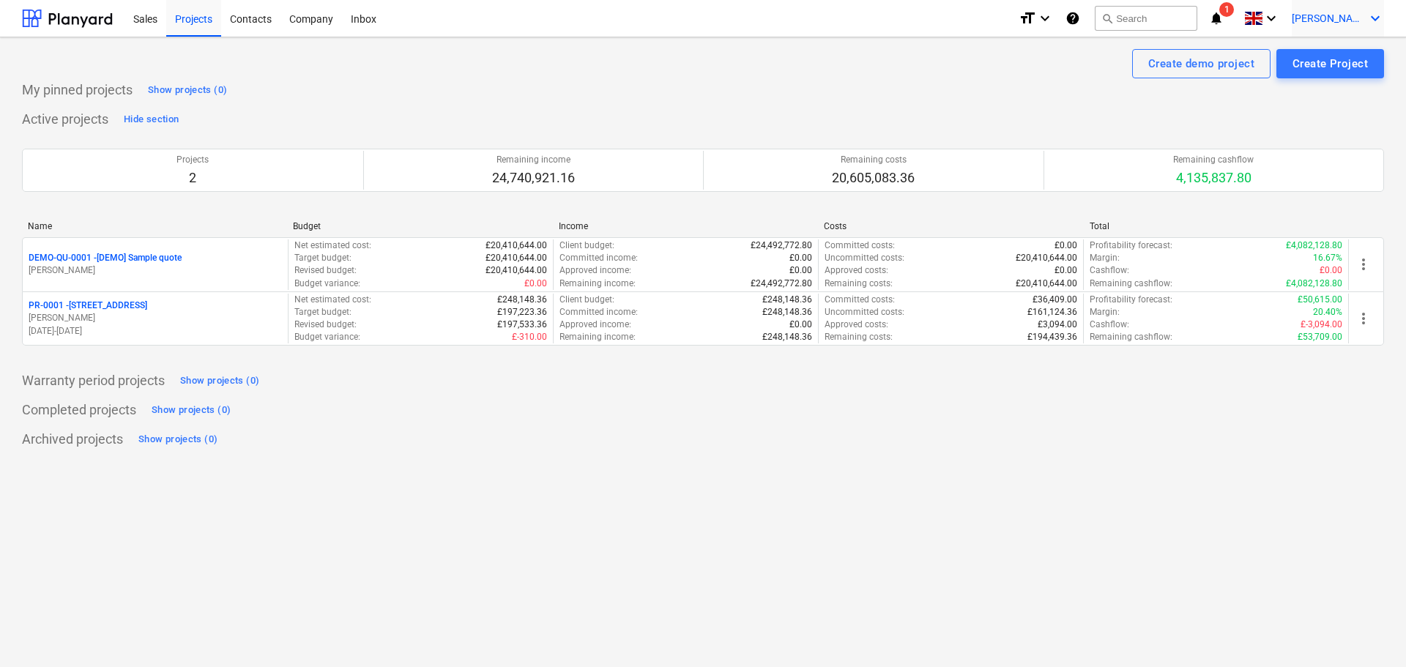
click at [1364, 16] on span "[PERSON_NAME]" at bounding box center [1328, 18] width 73 height 12
click at [1325, 58] on div "Settings" at bounding box center [1340, 56] width 88 height 23
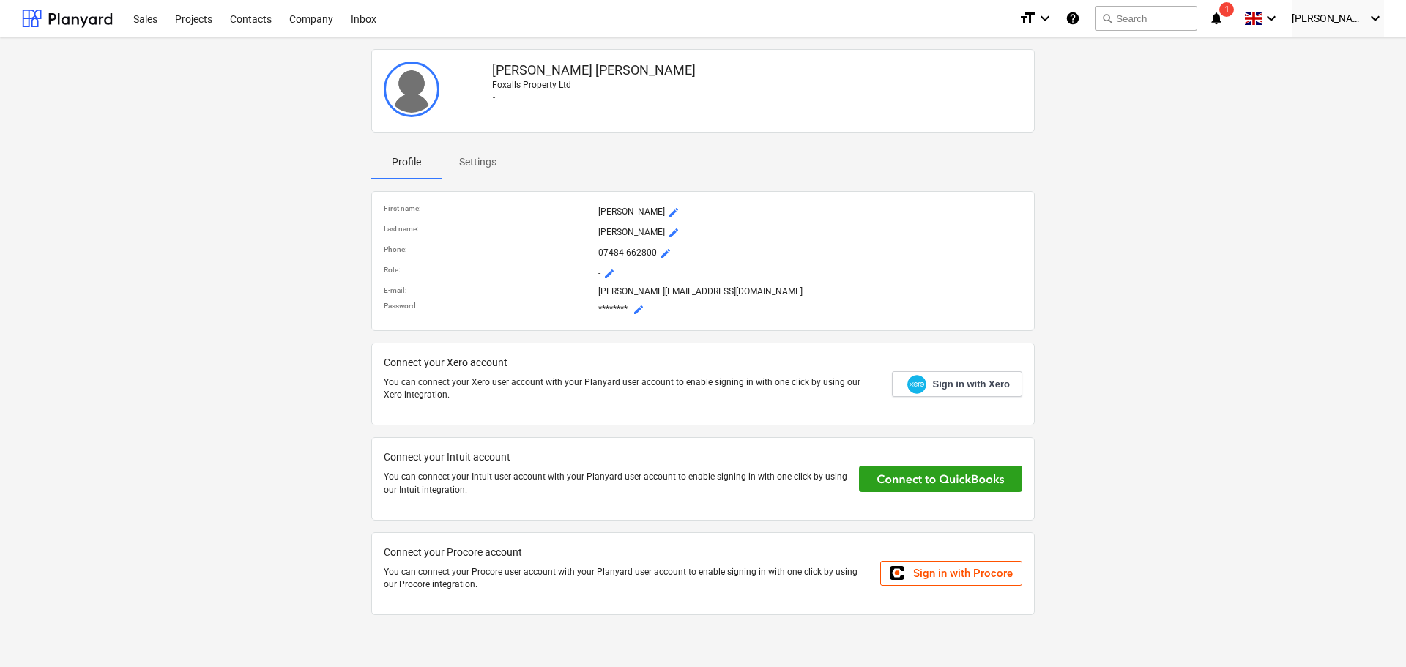
click at [228, 123] on div "Henry Foxall Foxalls Property Ltd - Profile Settings First name : Henry mode_ed…" at bounding box center [703, 338] width 1374 height 590
